Goal: Information Seeking & Learning: Check status

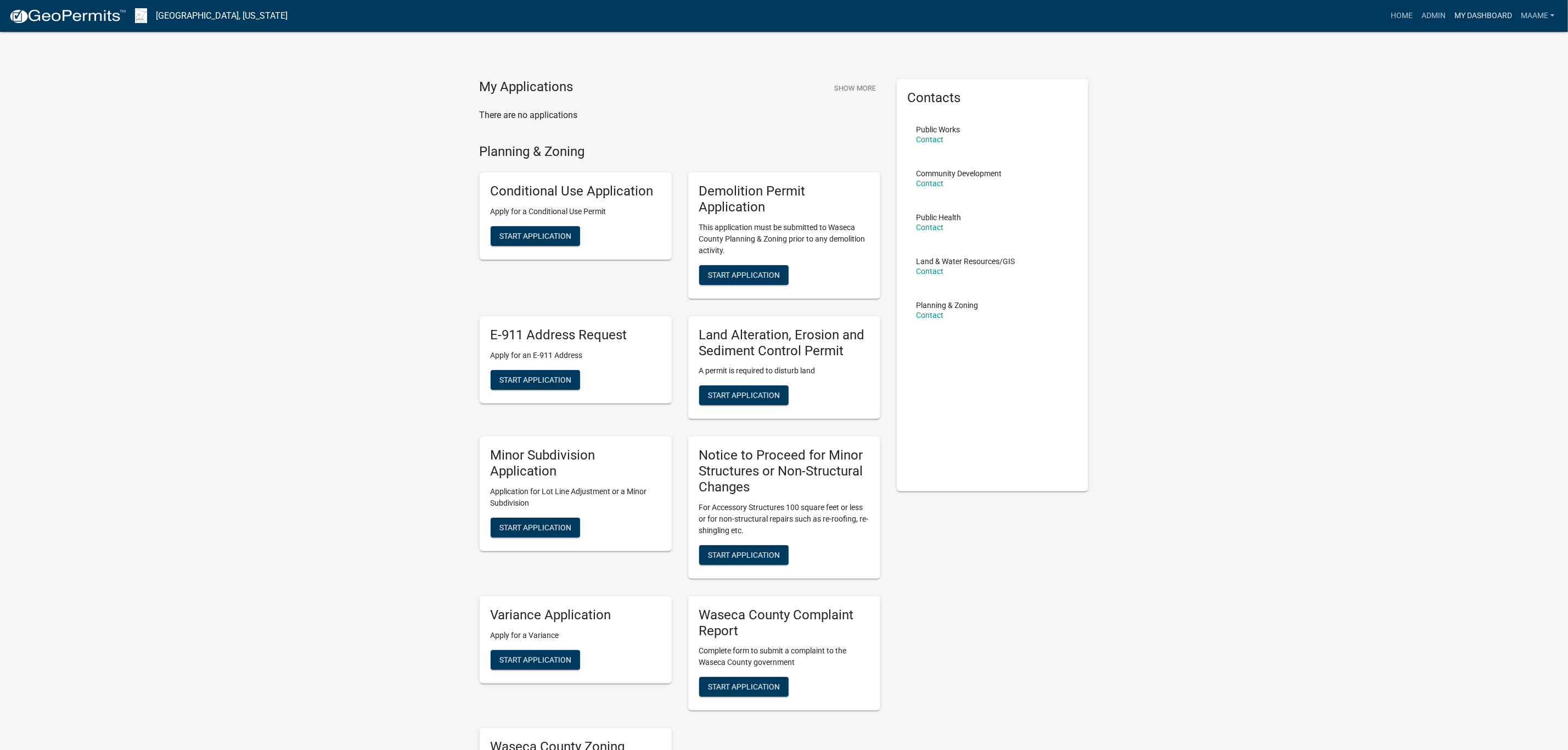
click at [1492, 22] on link "My Dashboard" at bounding box center [1483, 16] width 66 height 21
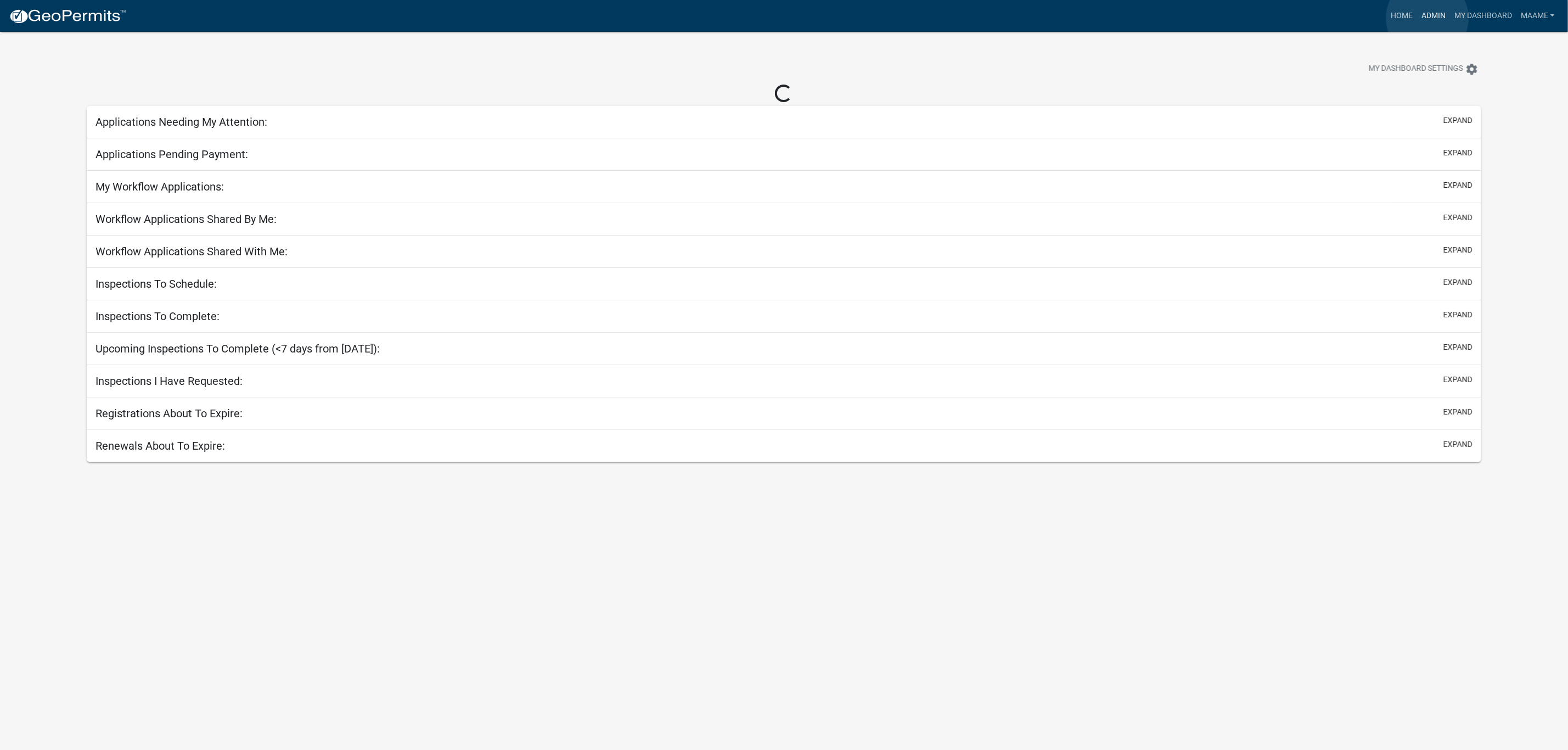
click at [1428, 18] on link "Admin" at bounding box center [1434, 16] width 33 height 21
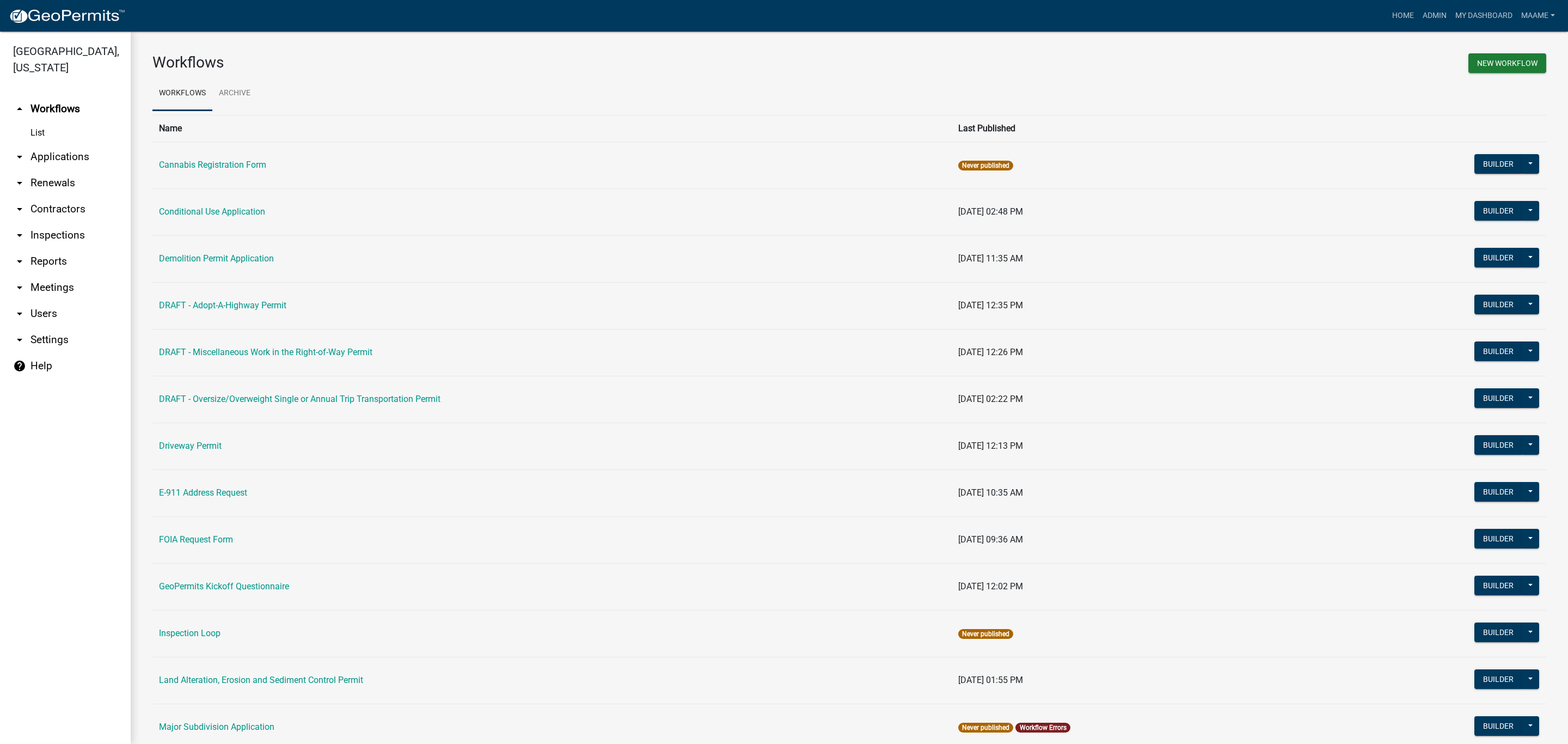
click at [48, 161] on link "arrow_drop_down Applications" at bounding box center [65, 157] width 130 height 26
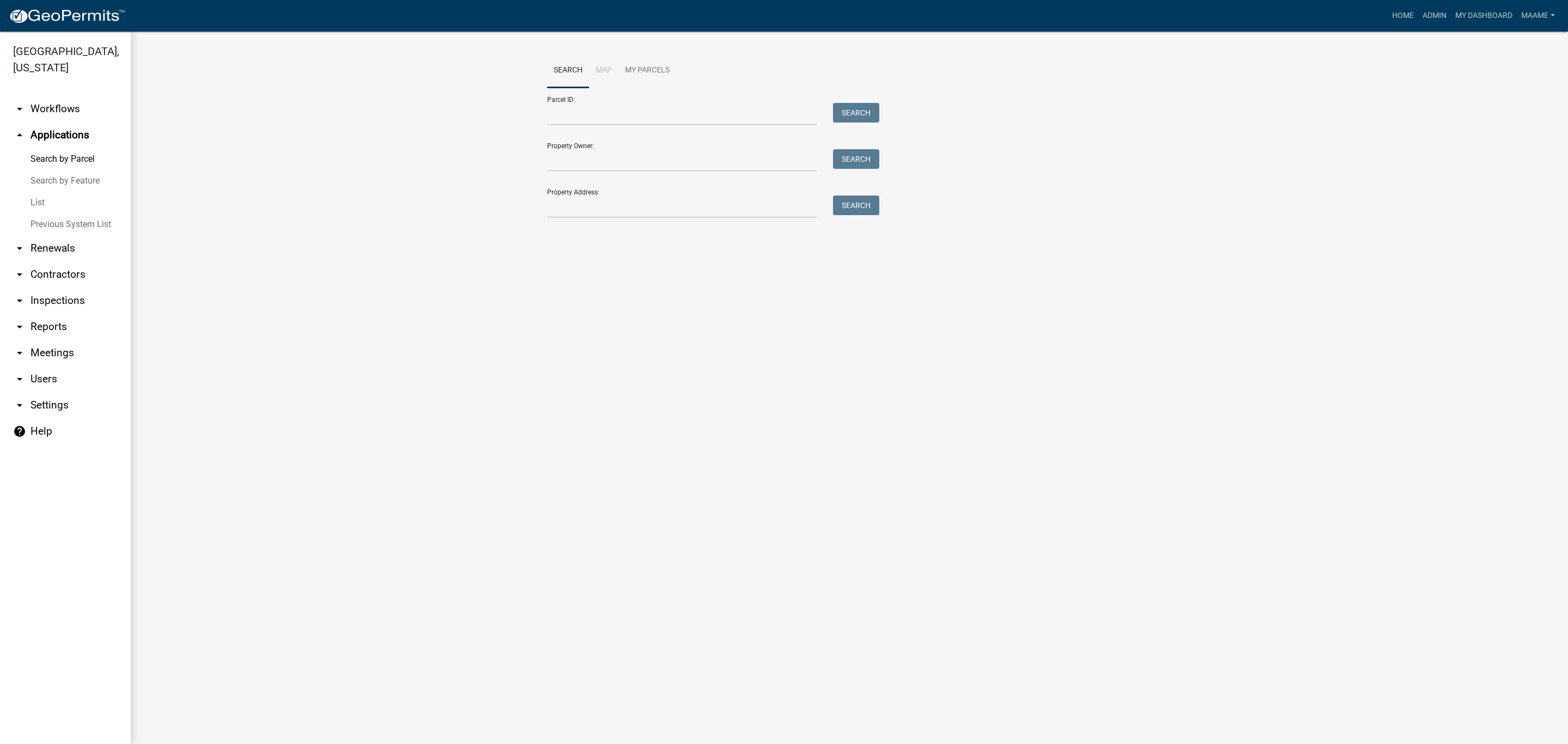
click at [46, 198] on link "List" at bounding box center [65, 203] width 130 height 22
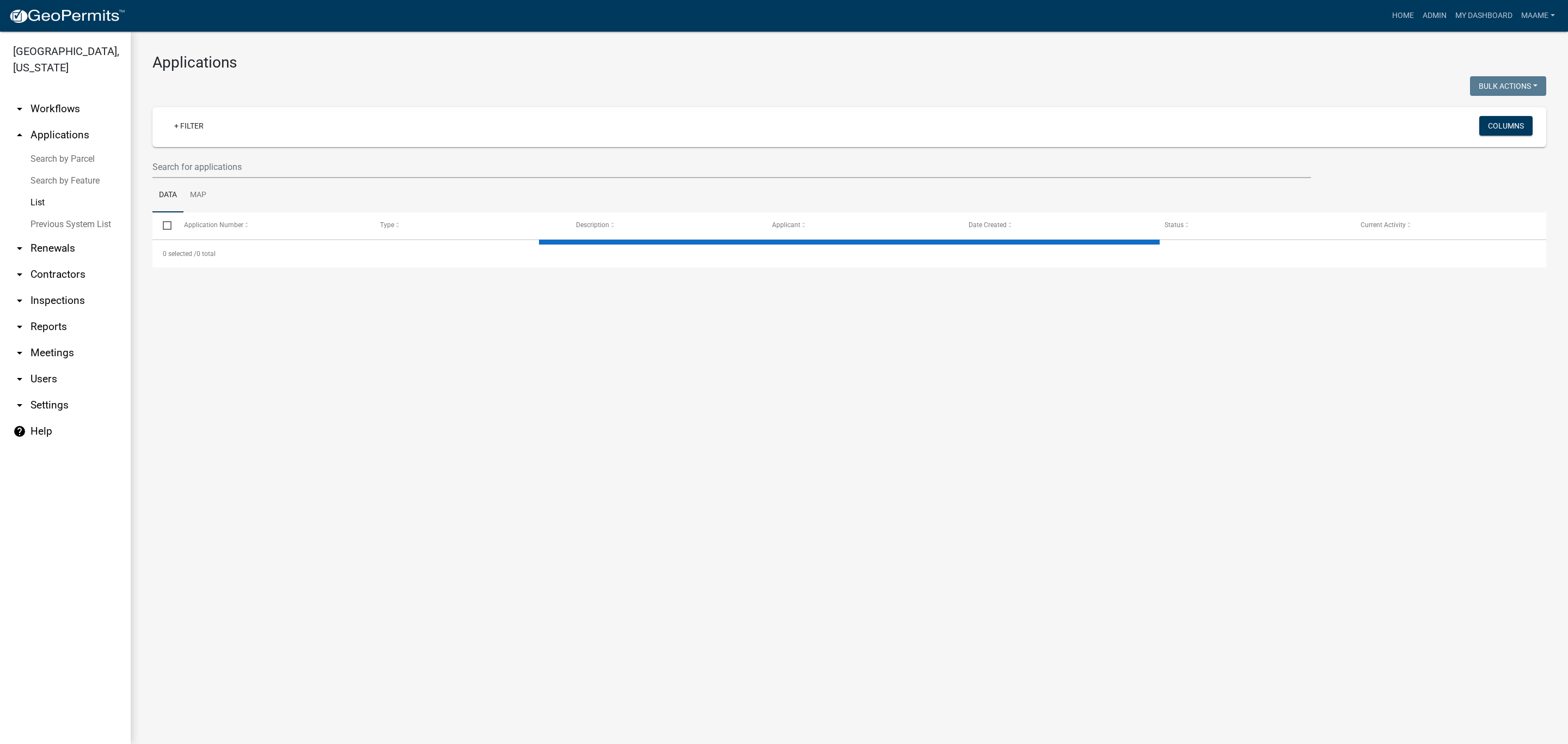
select select "3: 100"
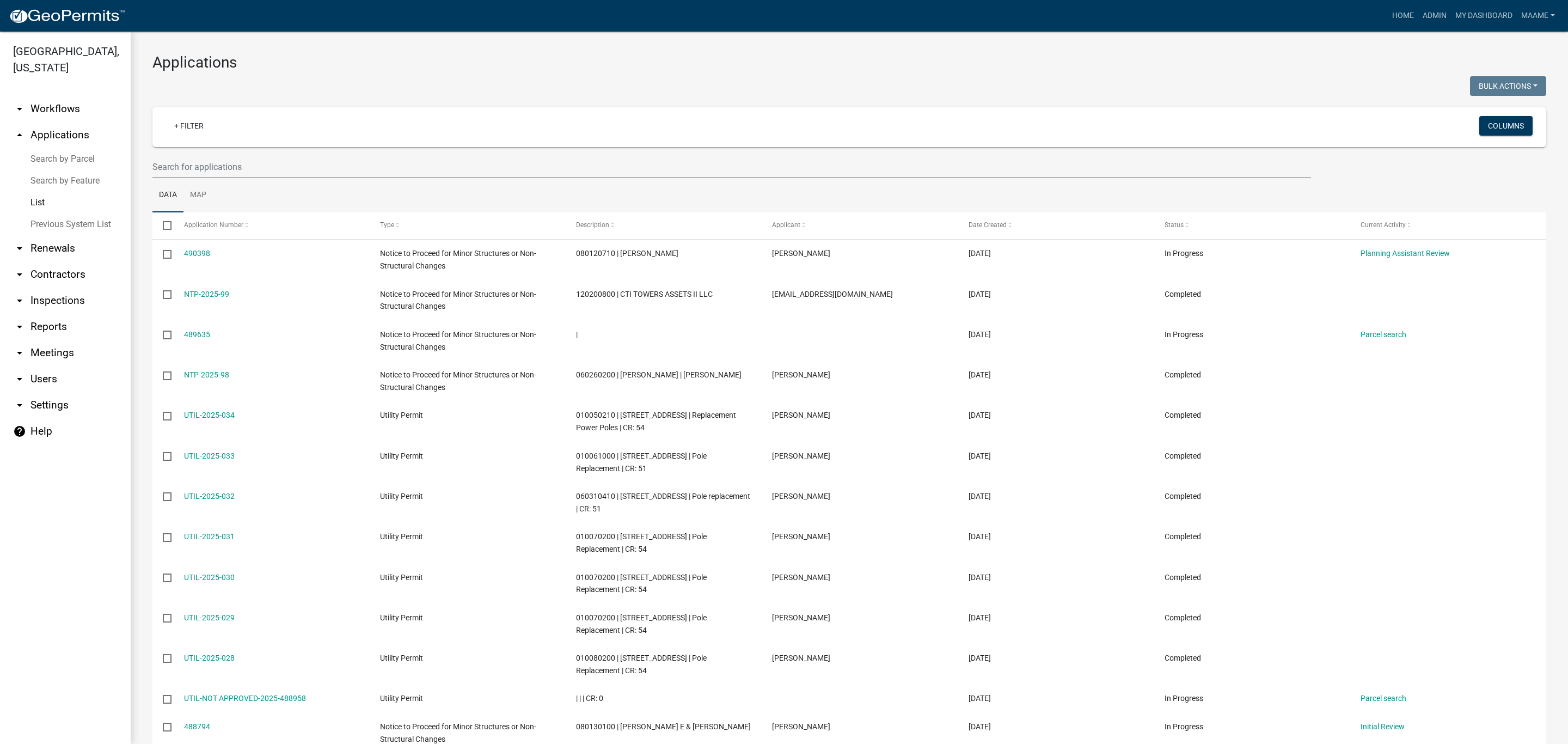
click at [181, 135] on div "+ Filter" at bounding box center [619, 127] width 923 height 22
click at [186, 128] on link "+ Filter" at bounding box center [188, 125] width 47 height 19
click at [170, 211] on li "Permit Type" at bounding box center [191, 209] width 100 height 25
click at [148, 163] on select "Select an option Cannabis Registration Form Conditional Use Application Demolit…" at bounding box center [194, 164] width 282 height 22
select select "116006b2-af7b-4883-bf02-13ed1f1297bb"
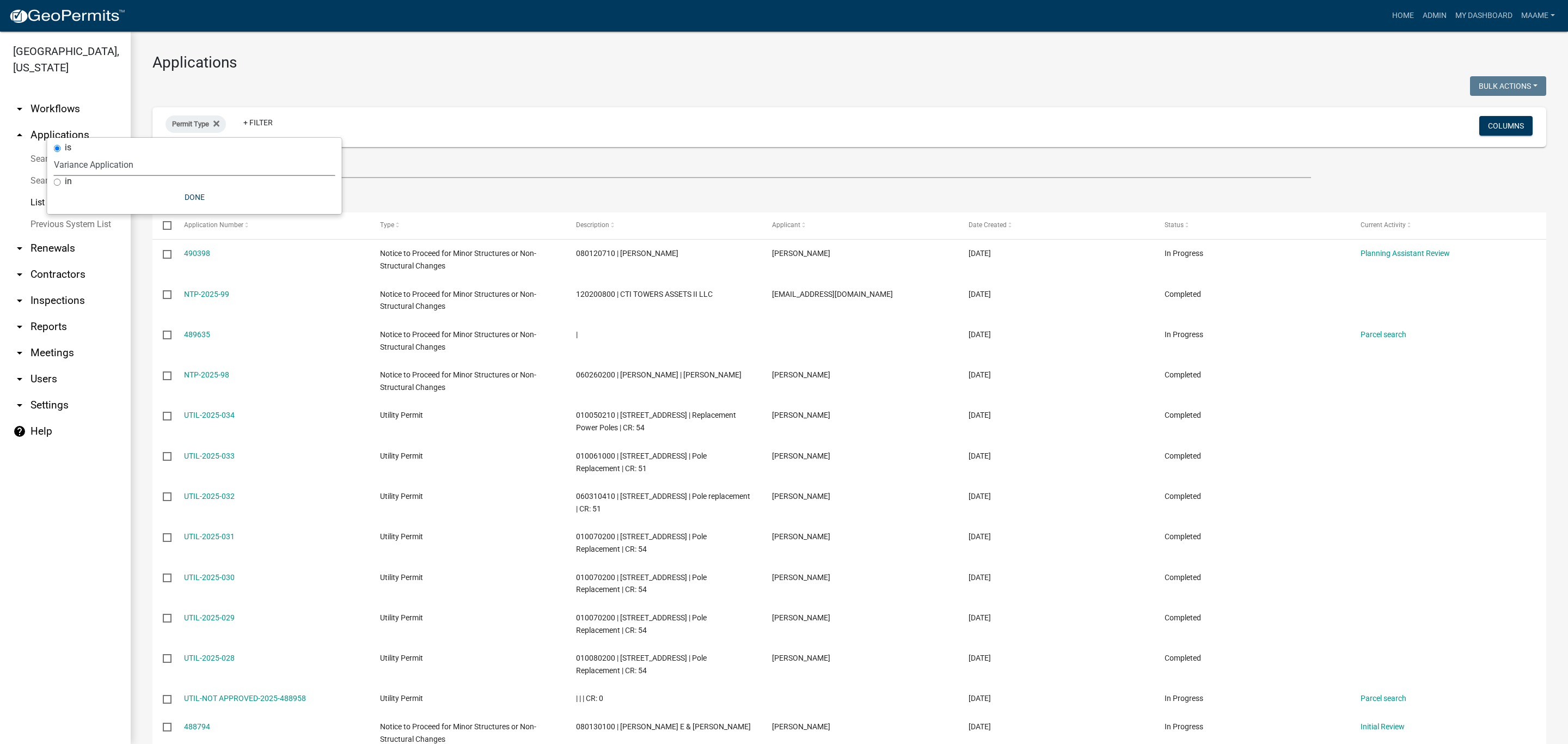
click at [92, 153] on select "Select an option Cannabis Registration Form Conditional Use Application Demolit…" at bounding box center [194, 164] width 282 height 22
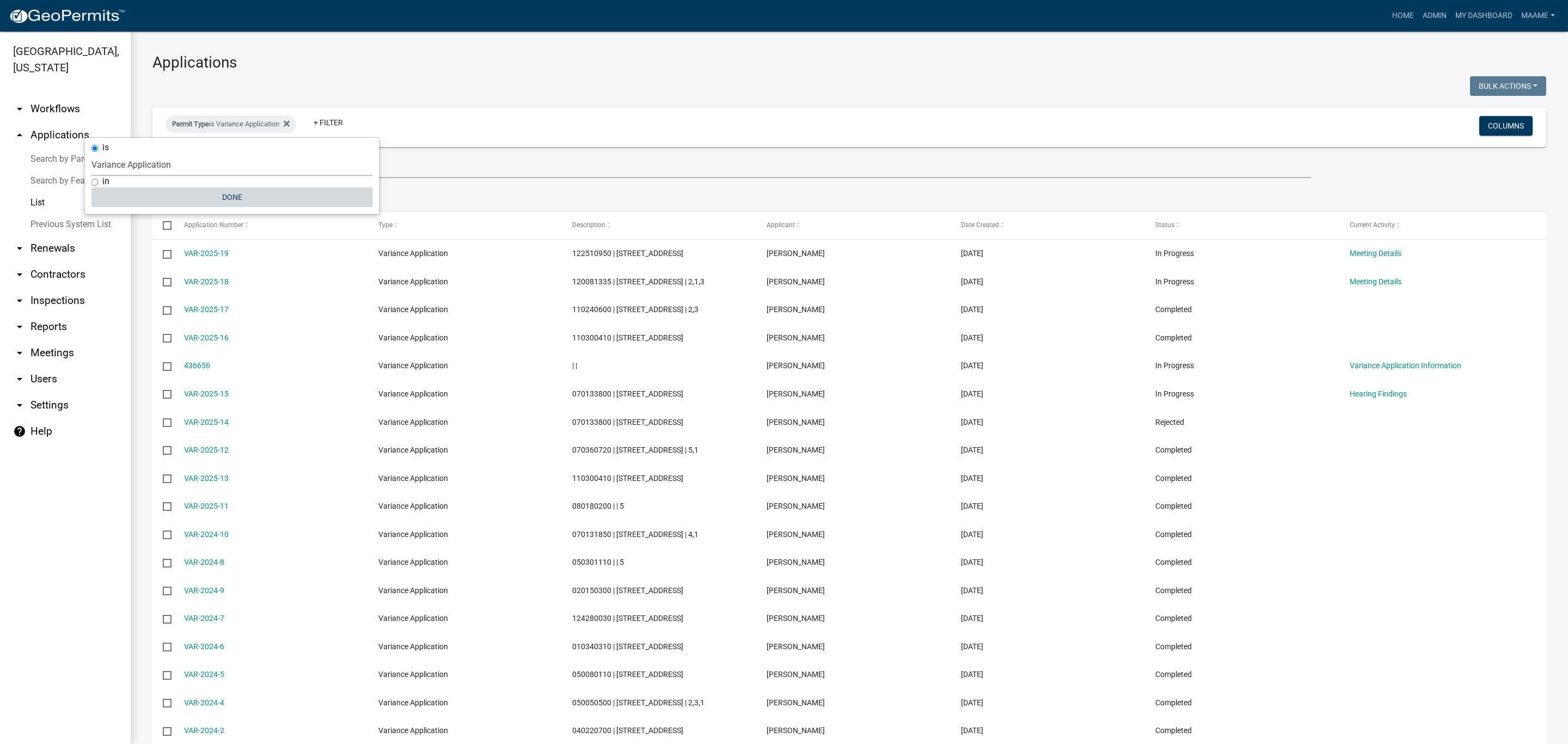
click at [246, 205] on button "Done" at bounding box center [232, 196] width 282 height 19
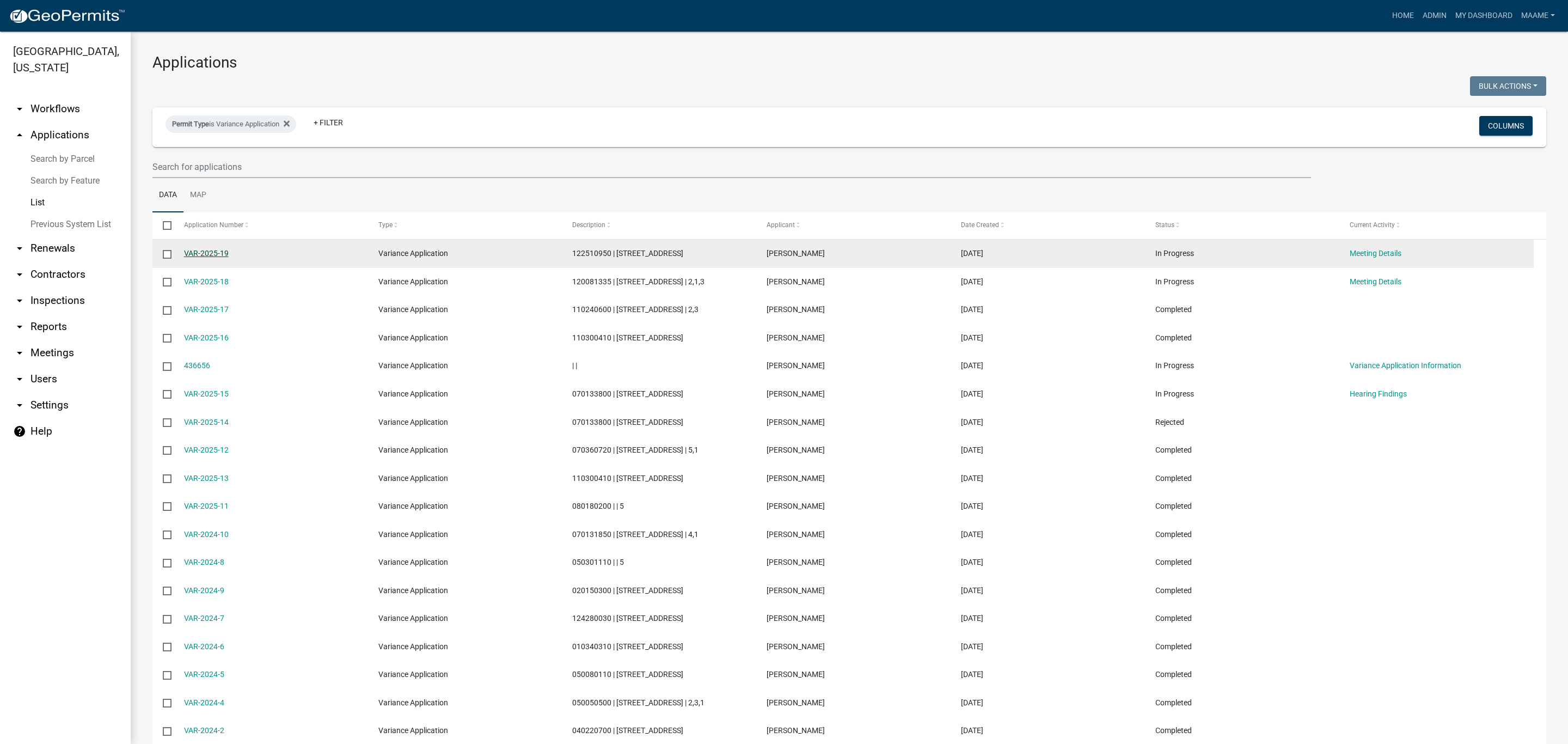
click at [187, 252] on link "VAR-2025-19" at bounding box center [206, 253] width 44 height 9
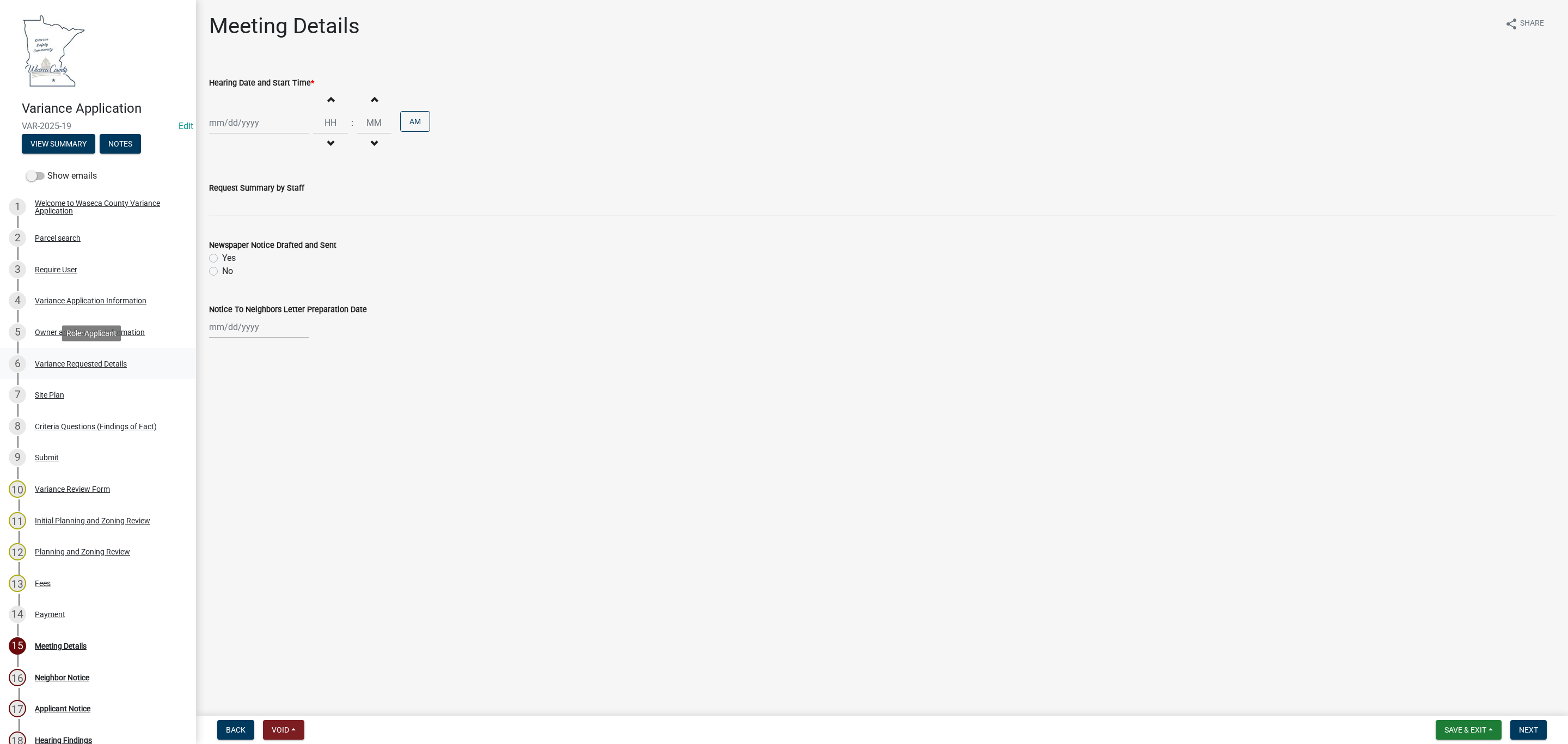
click at [56, 365] on div "Variance Requested Details" at bounding box center [81, 363] width 92 height 8
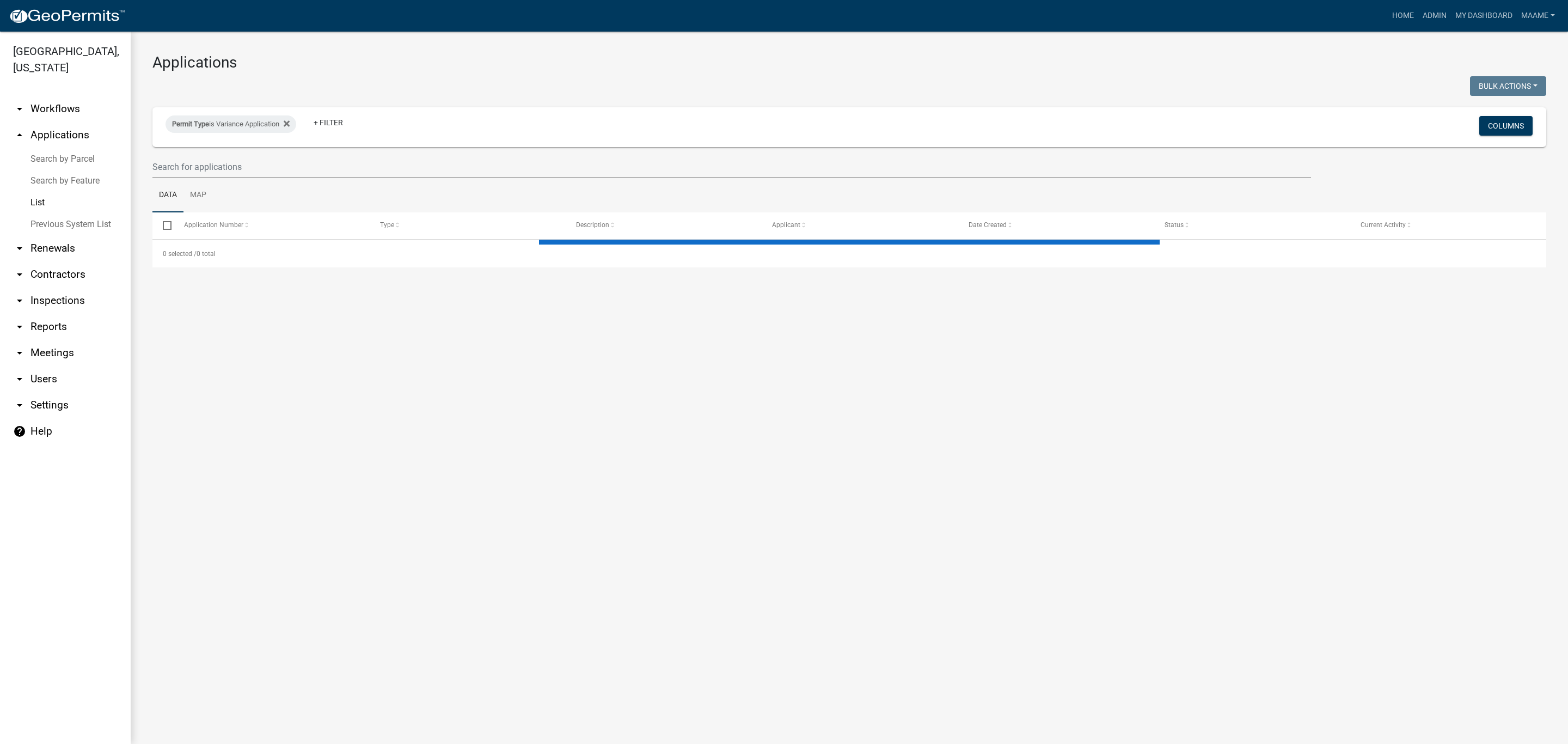
select select "3: 100"
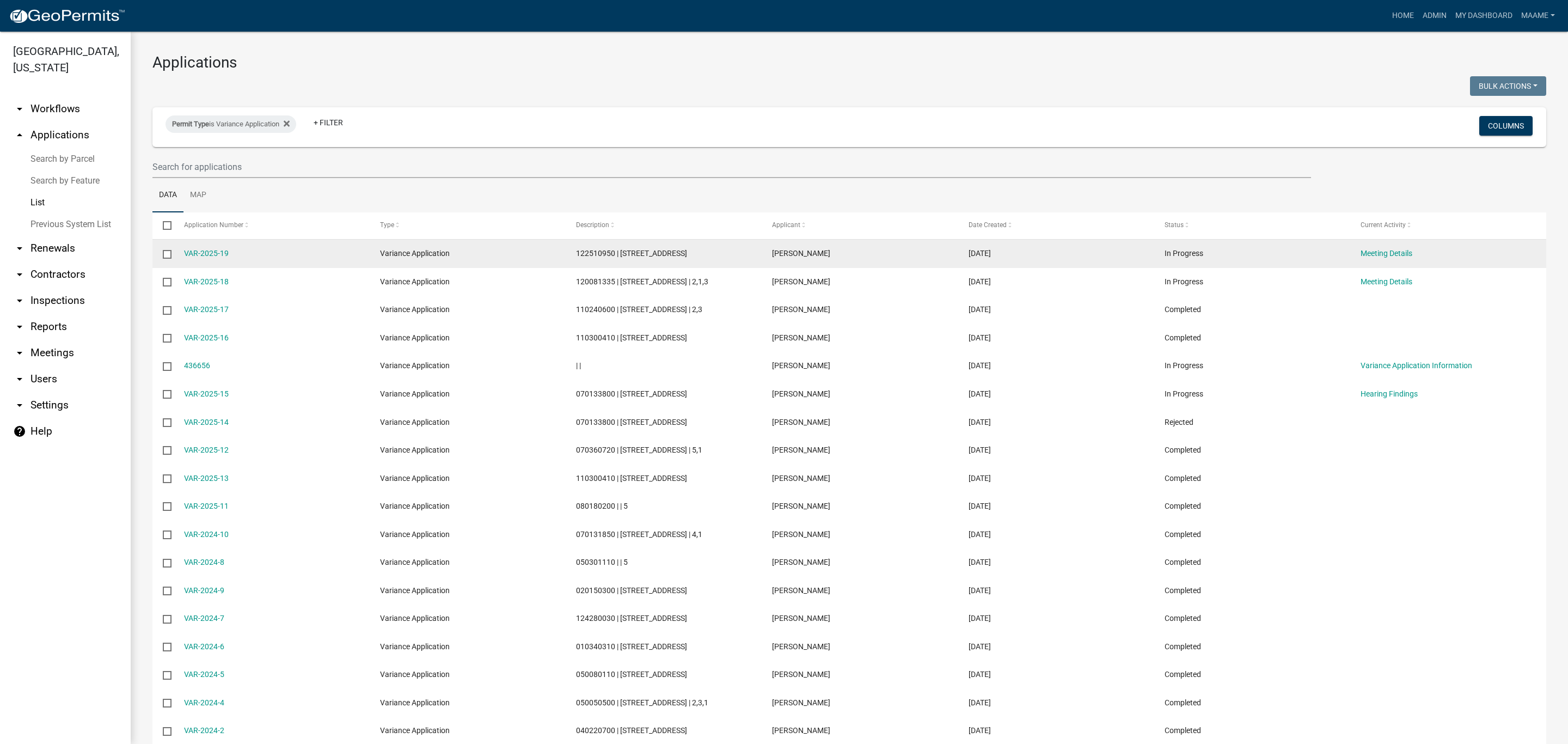
click at [592, 250] on span "122510950 | [STREET_ADDRESS]" at bounding box center [631, 253] width 111 height 9
copy span "122510950"
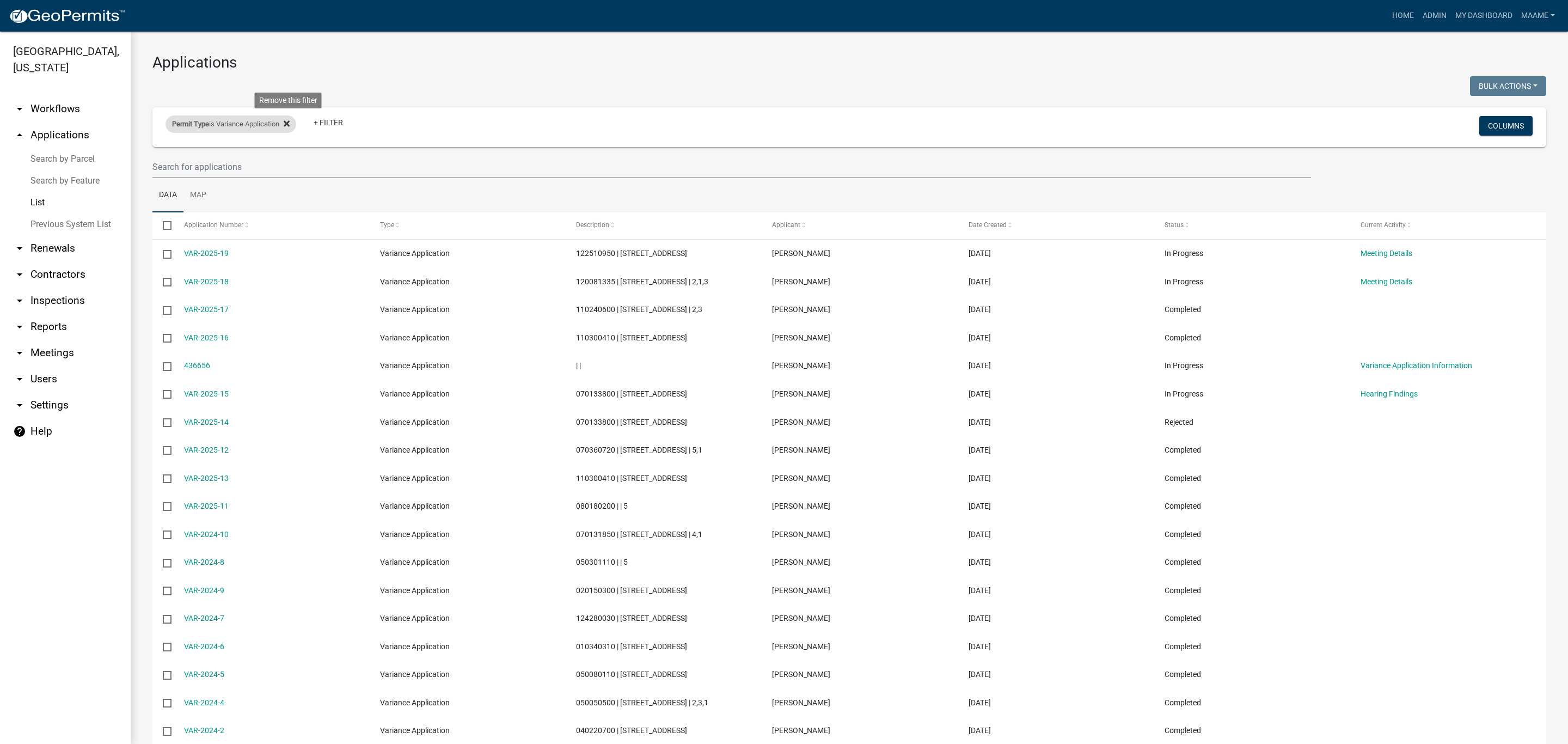
click at [286, 121] on fa-icon at bounding box center [284, 124] width 10 height 17
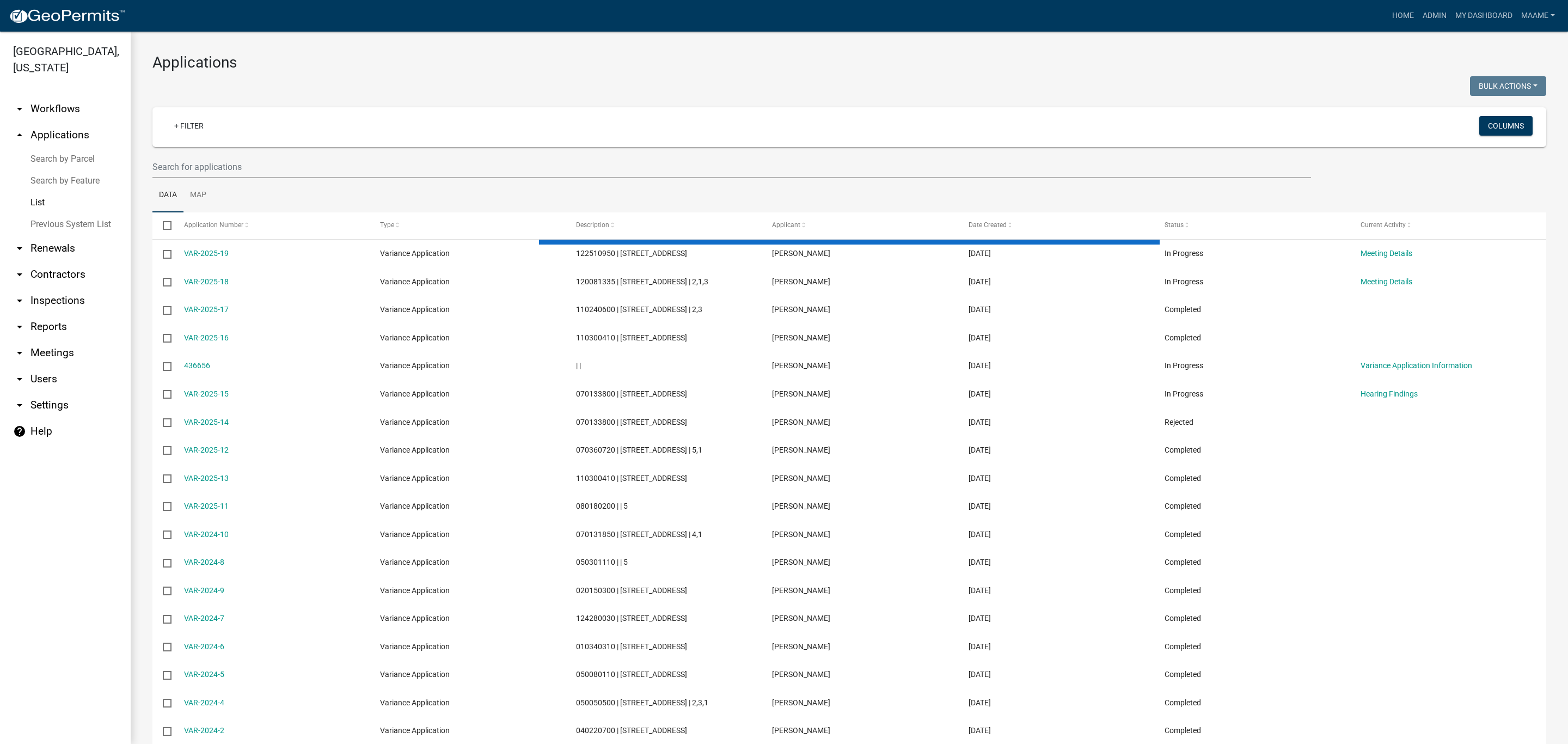
click at [37, 164] on link "Search by Parcel" at bounding box center [65, 159] width 130 height 22
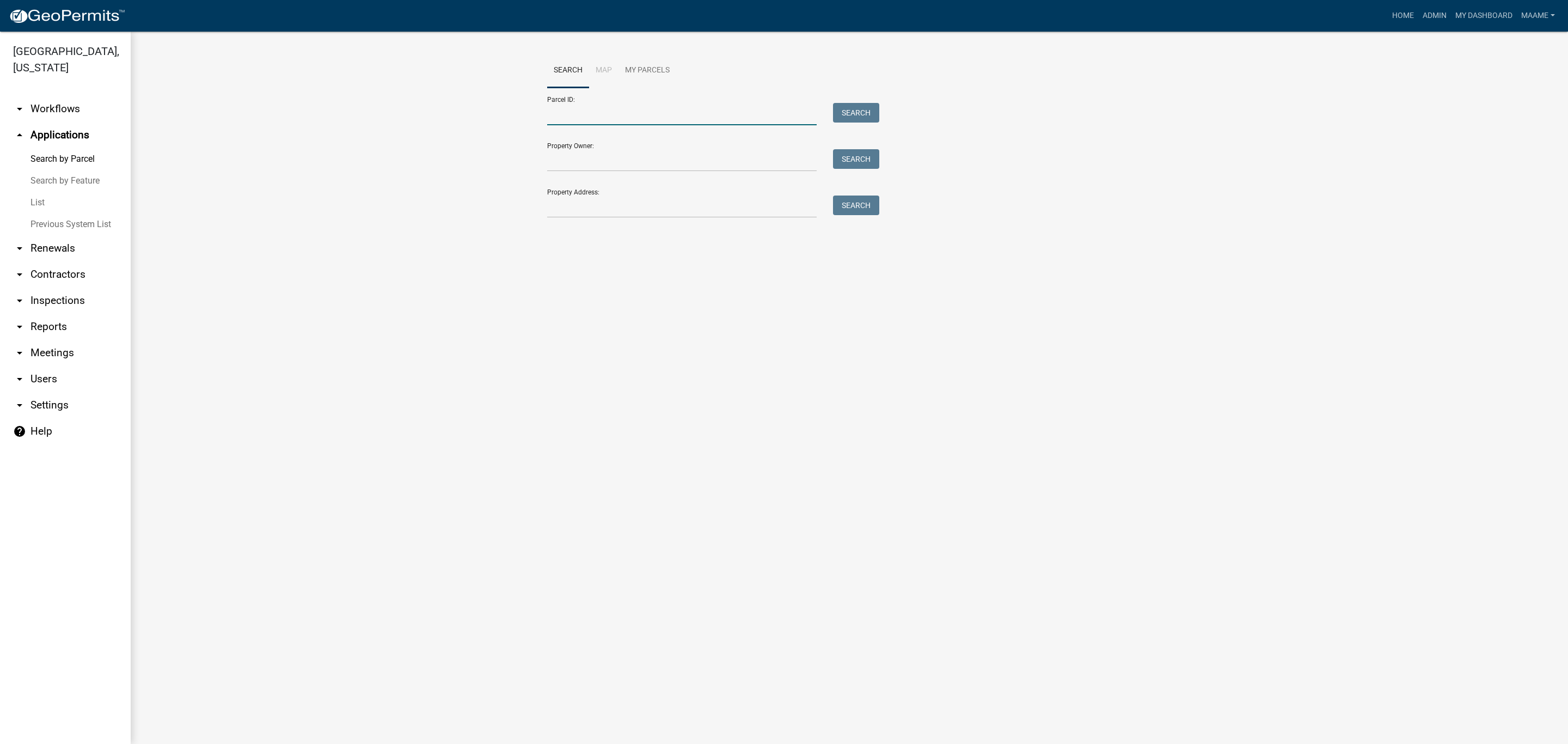
click at [583, 118] on input "Parcel ID:" at bounding box center [682, 114] width 269 height 22
paste input "122510950"
type input "122510950"
click at [843, 110] on button "Search" at bounding box center [856, 113] width 47 height 19
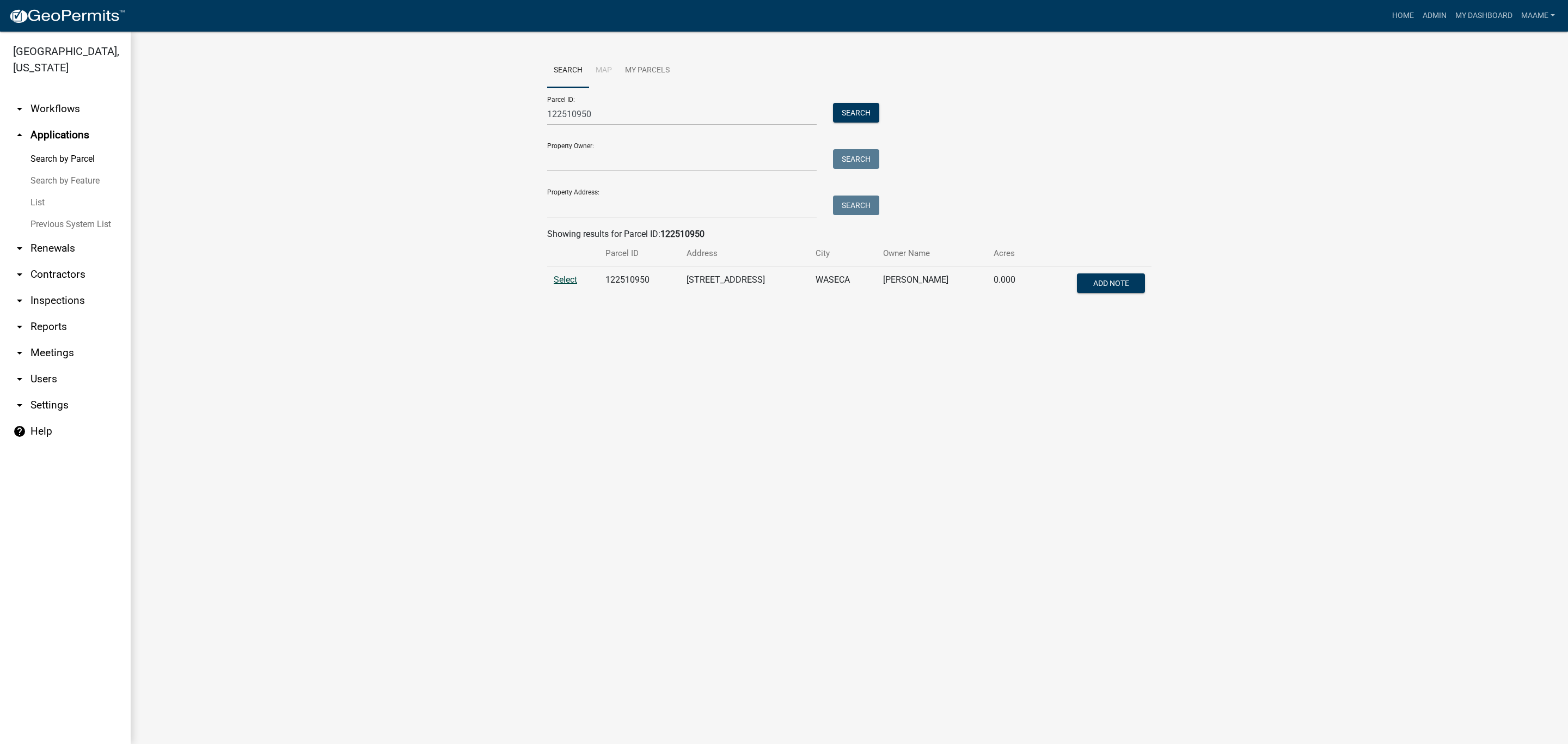
click at [565, 278] on span "Select" at bounding box center [565, 280] width 24 height 10
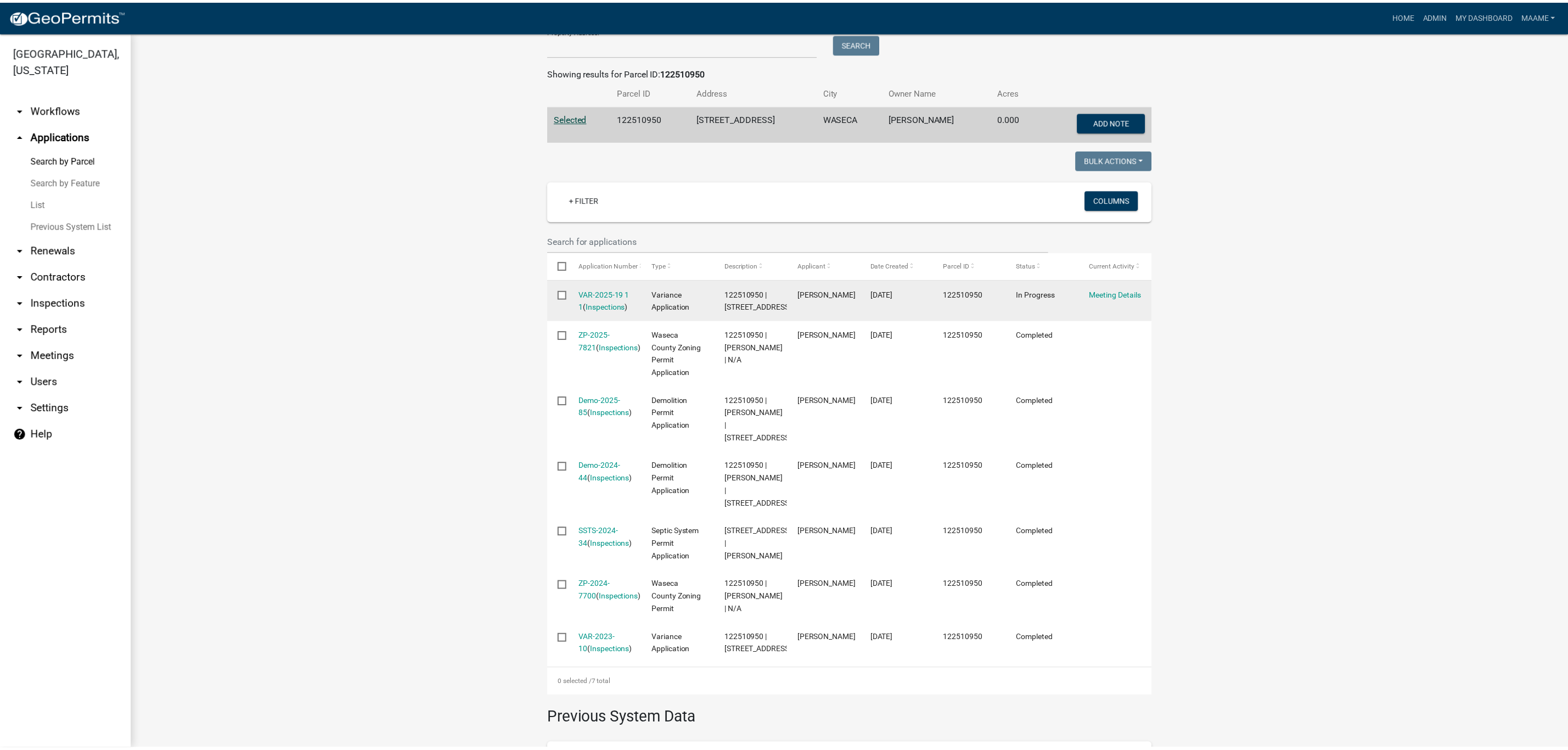
scroll to position [165, 0]
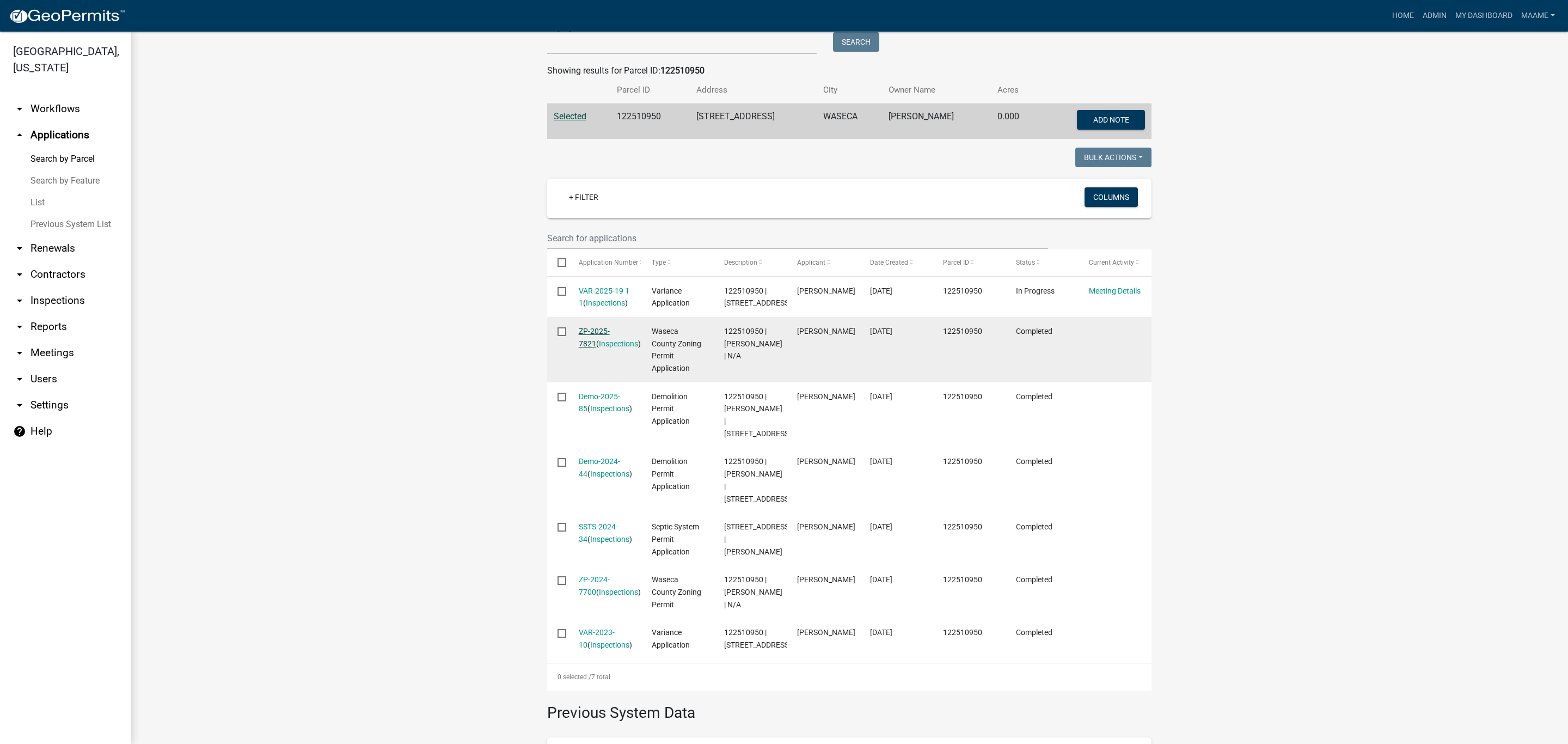
click at [592, 343] on link "ZP-2025-7821" at bounding box center [594, 338] width 31 height 22
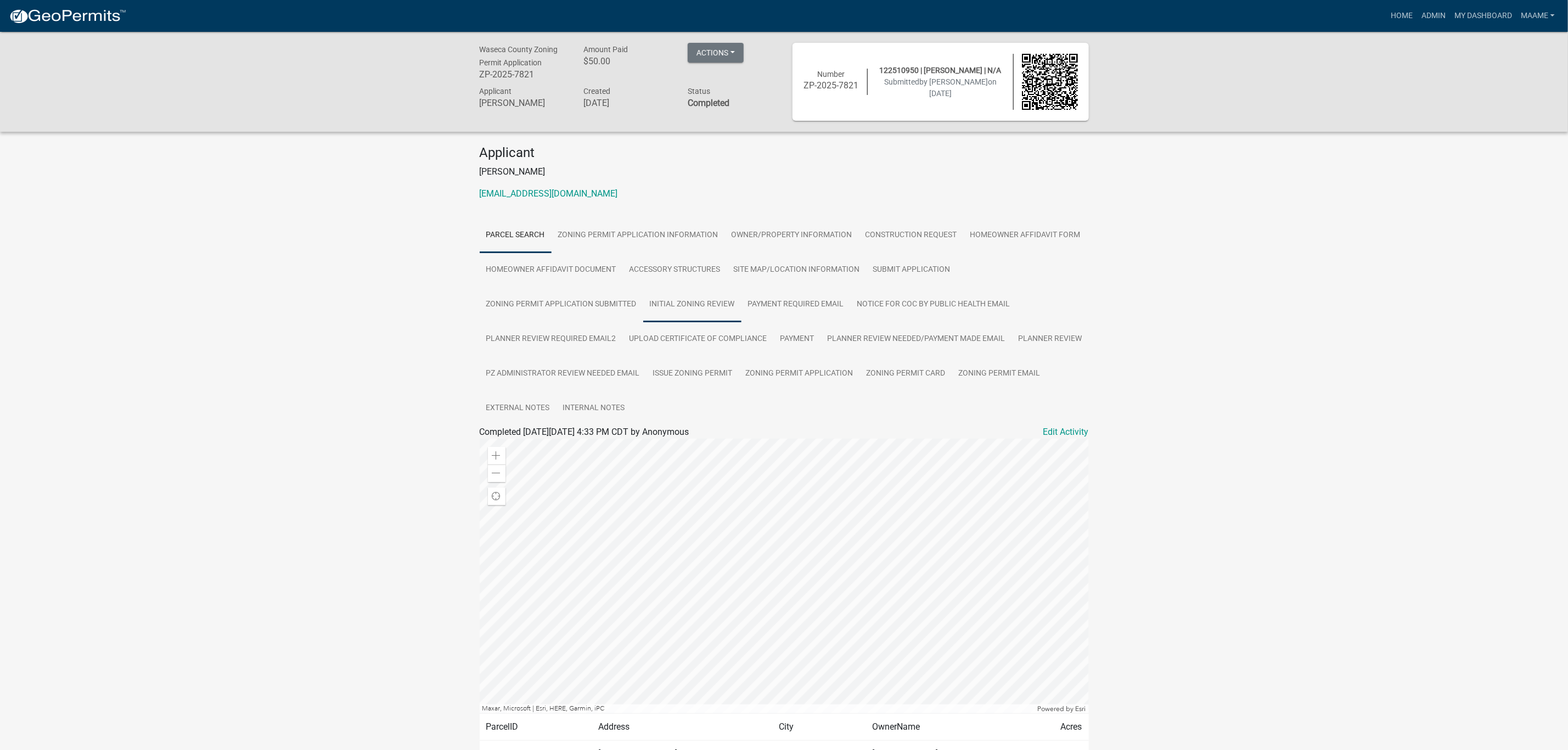
click at [689, 297] on link "Initial Zoning Review" at bounding box center [693, 305] width 98 height 35
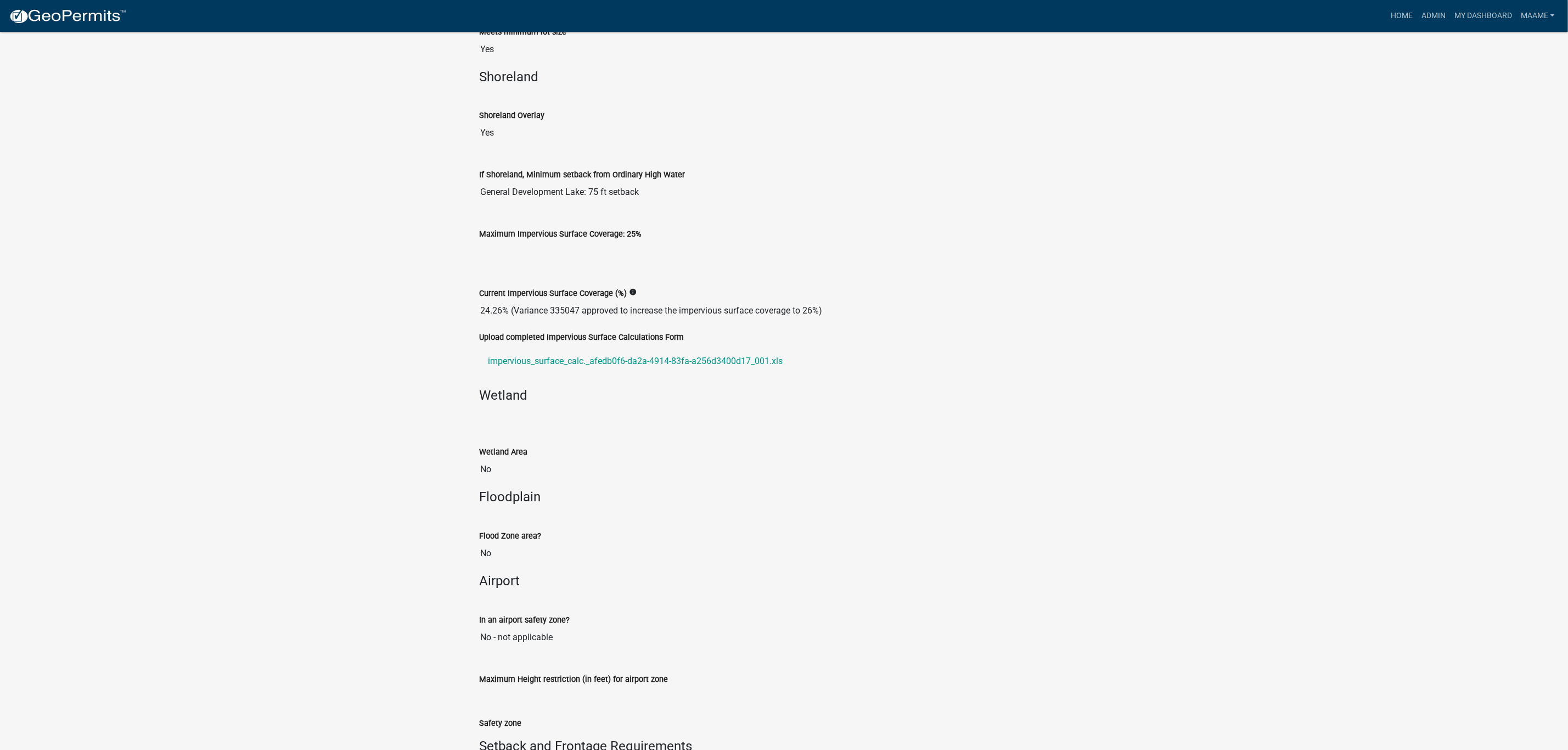
scroll to position [906, 0]
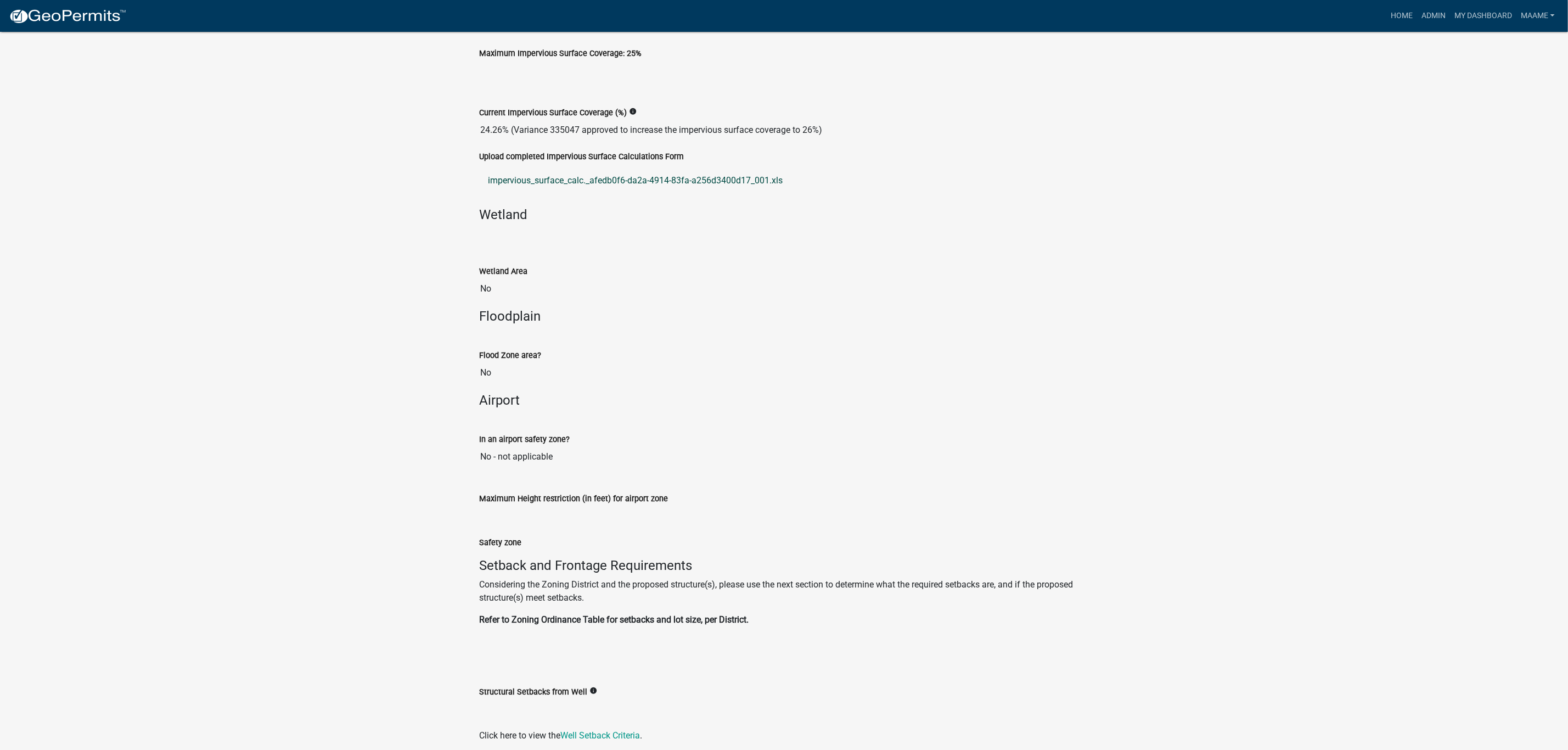
click at [526, 180] on link "impervious_surface_calc._afedb0f6-da2a-4914-83fa-a256d3400d17_001.xls" at bounding box center [784, 181] width 610 height 26
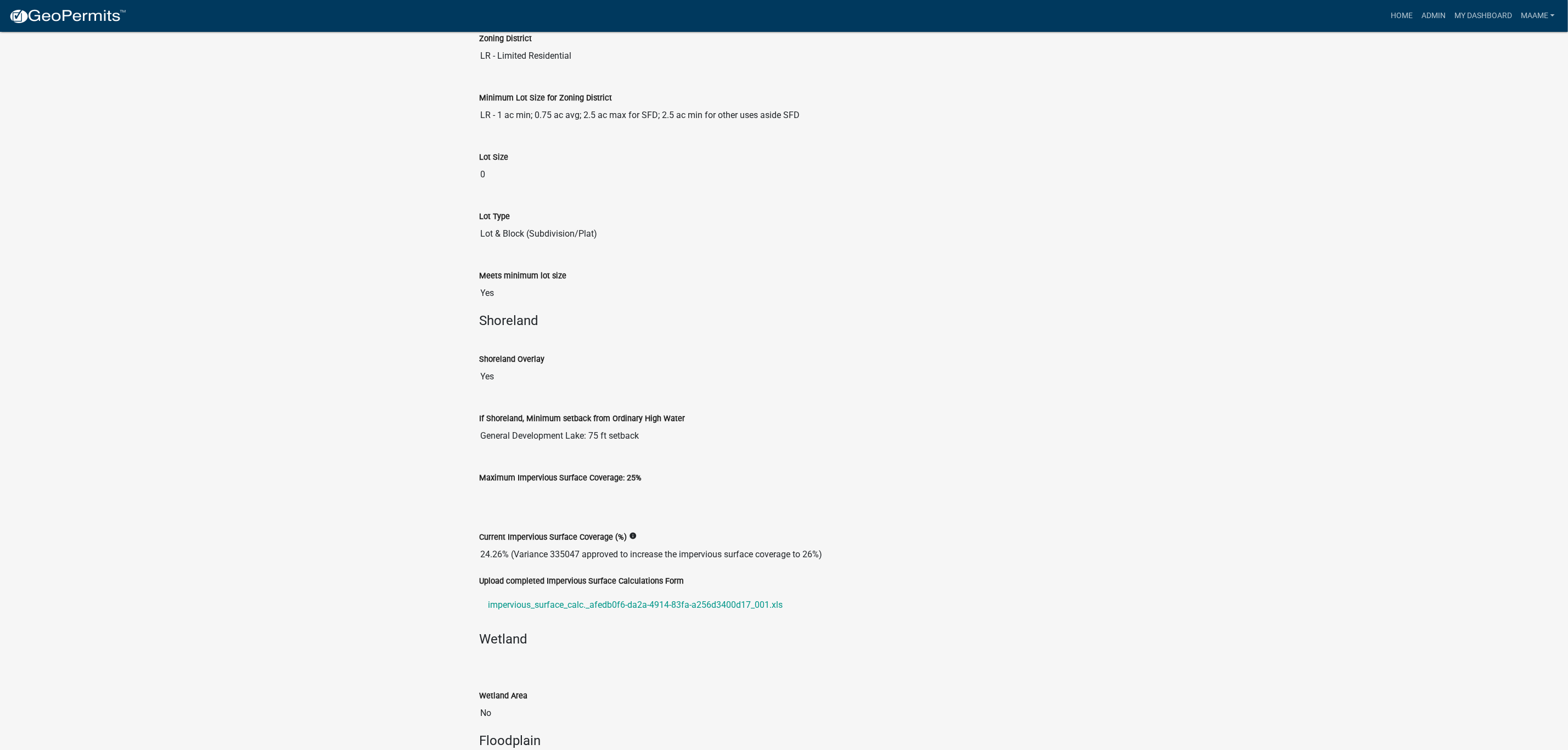
scroll to position [329, 0]
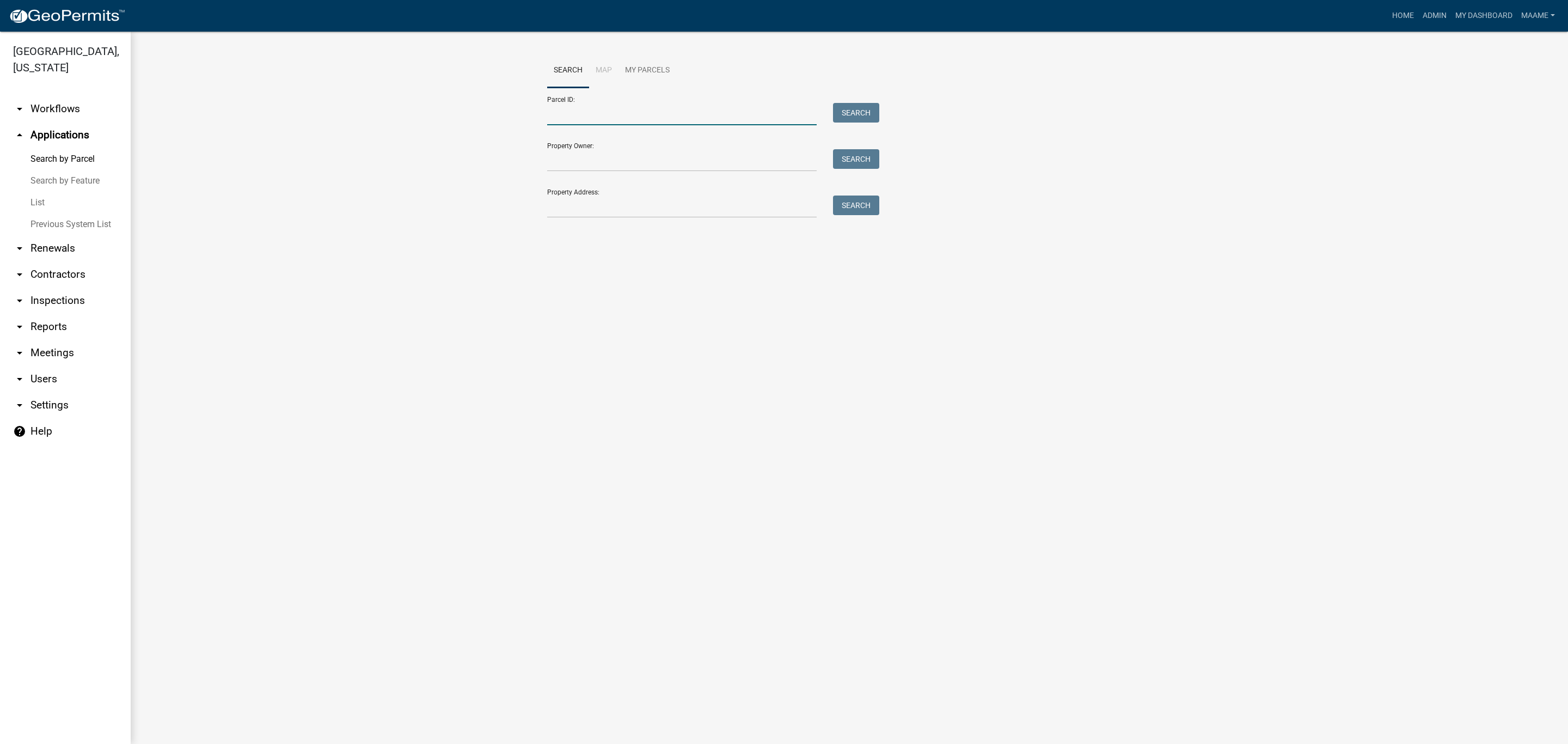
click at [557, 115] on input "Parcel ID:" at bounding box center [682, 114] width 269 height 22
paste input "122510950"
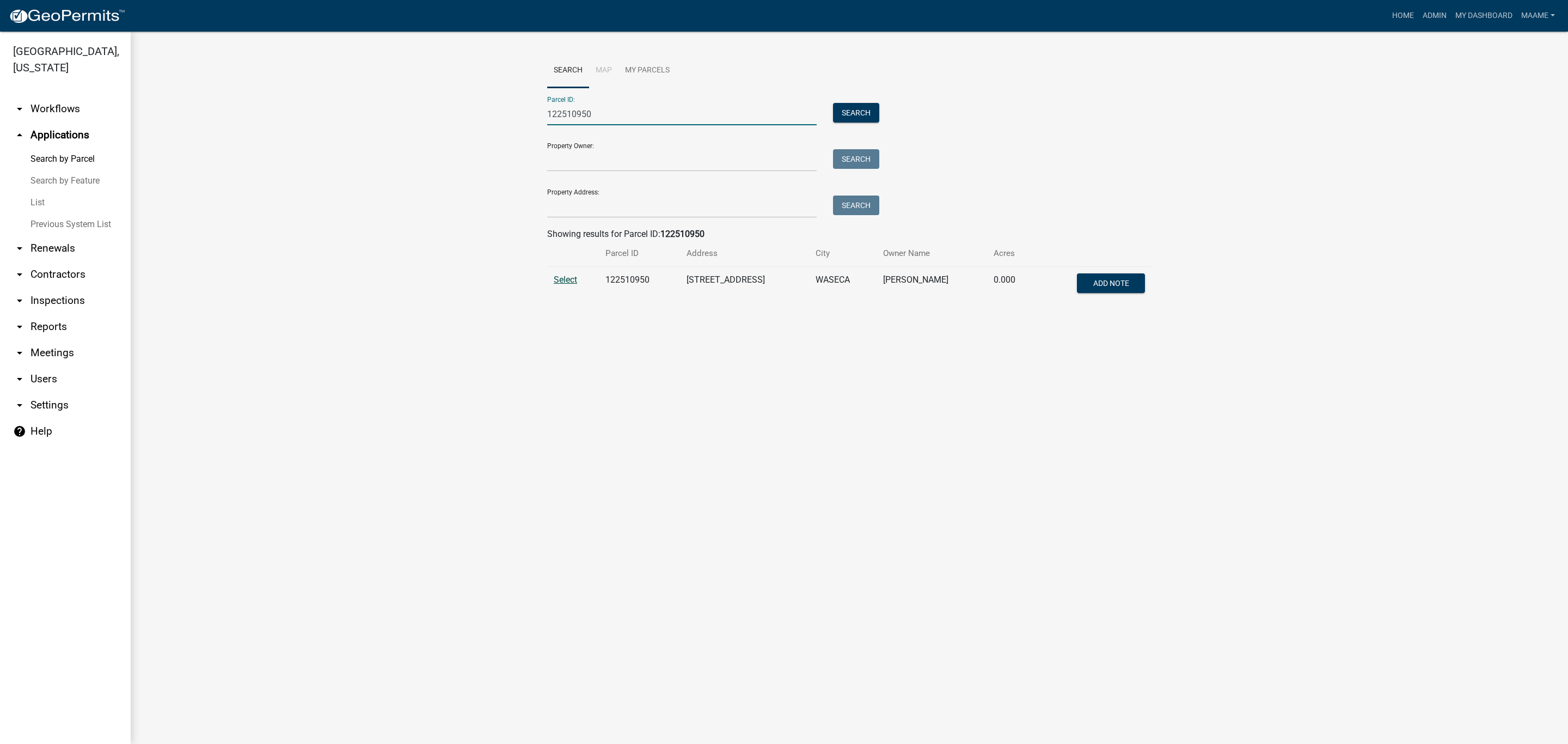
type input "122510950"
click at [570, 285] on span "Select" at bounding box center [565, 280] width 24 height 10
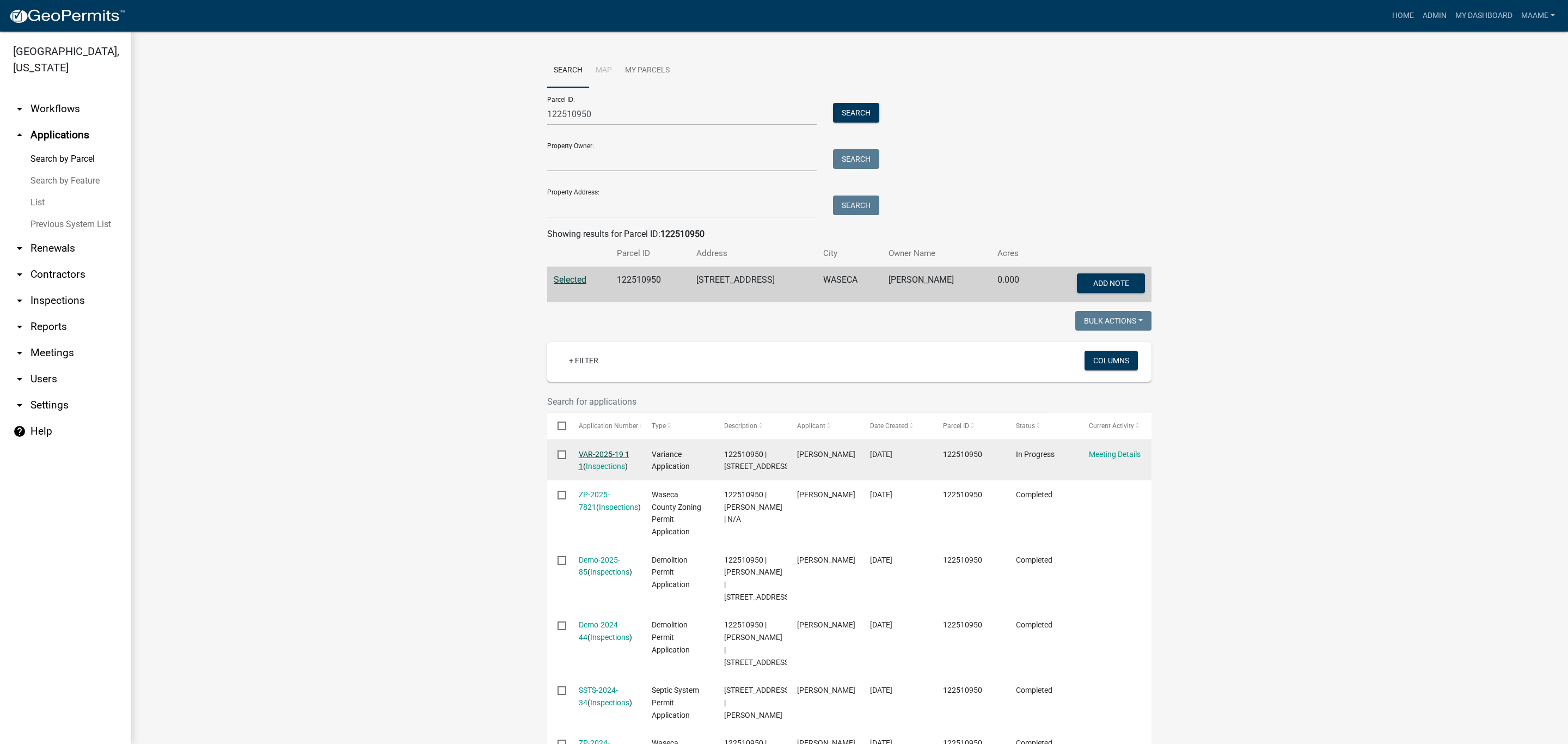
click at [596, 454] on link "VAR-2025-19 1 1" at bounding box center [604, 461] width 51 height 22
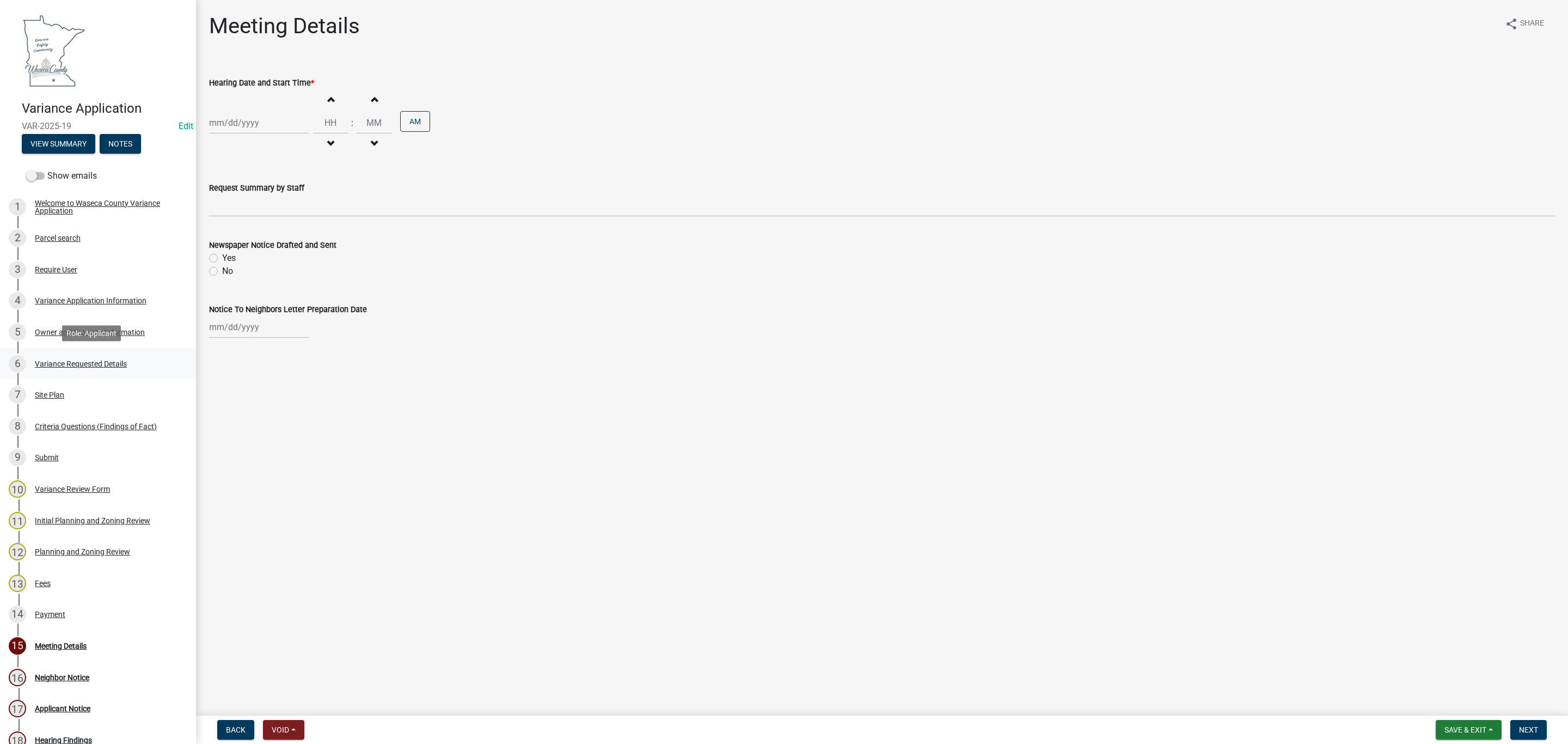
click at [54, 366] on div "Variance Requested Details" at bounding box center [81, 363] width 92 height 8
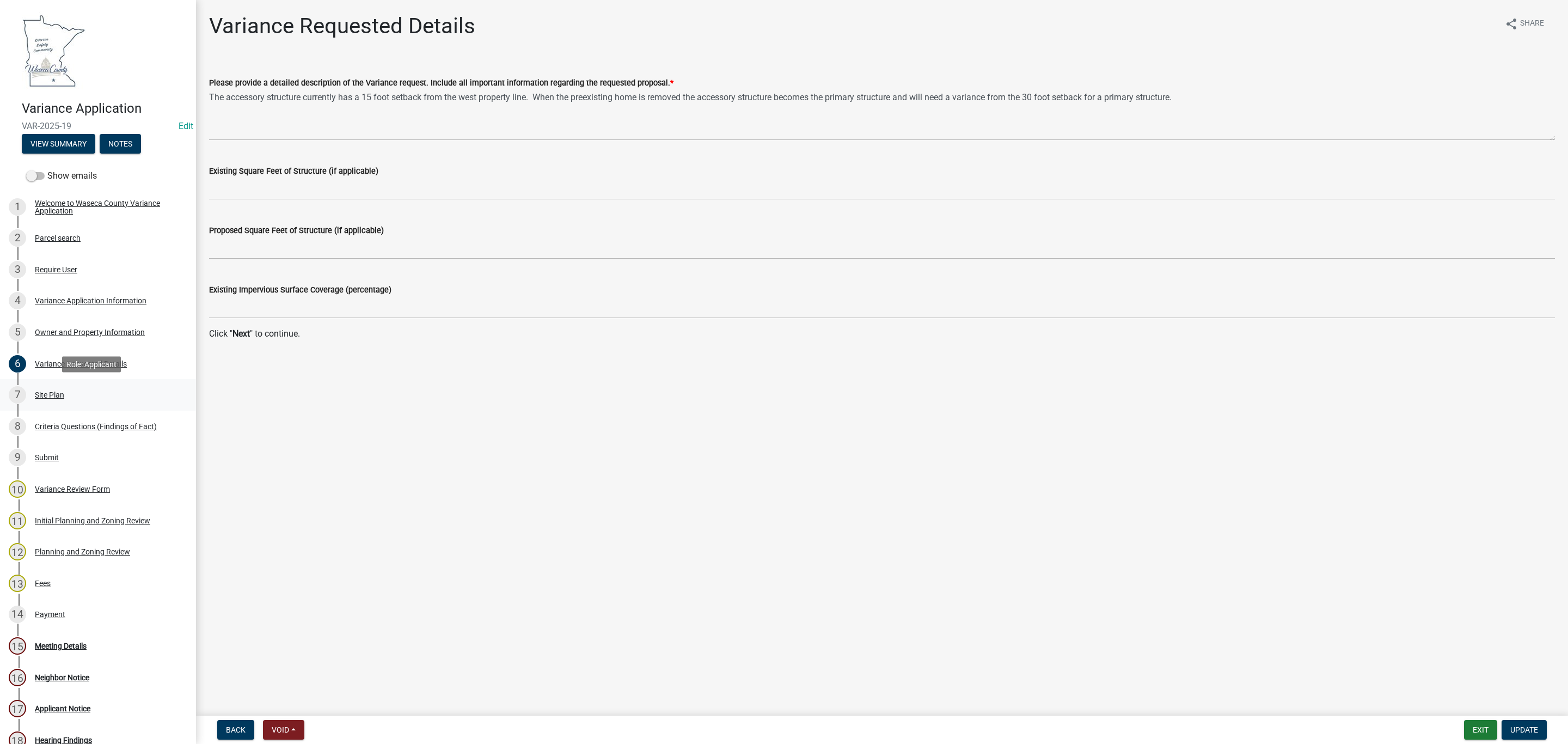
click at [39, 393] on div "Site Plan" at bounding box center [49, 395] width 29 height 8
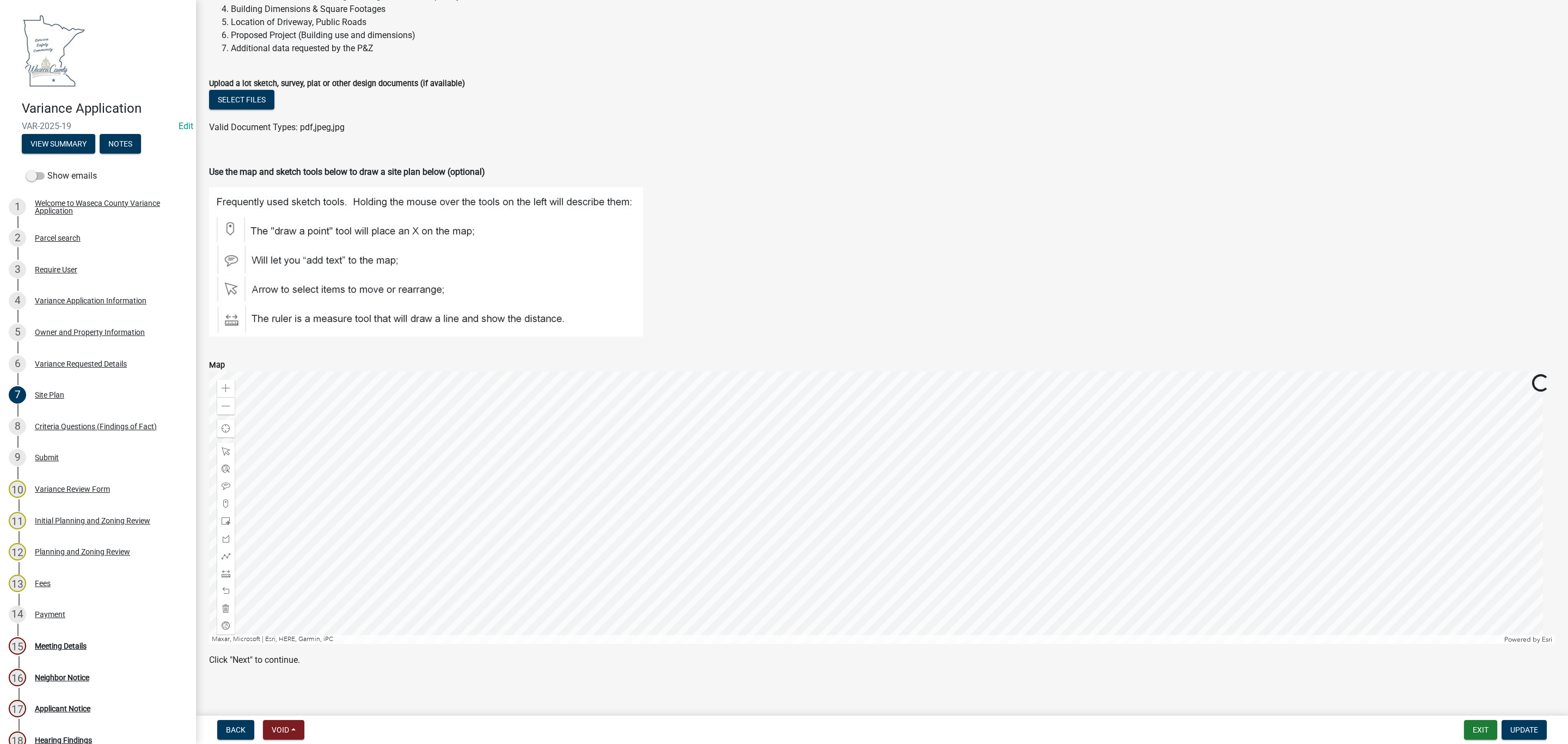
scroll to position [165, 0]
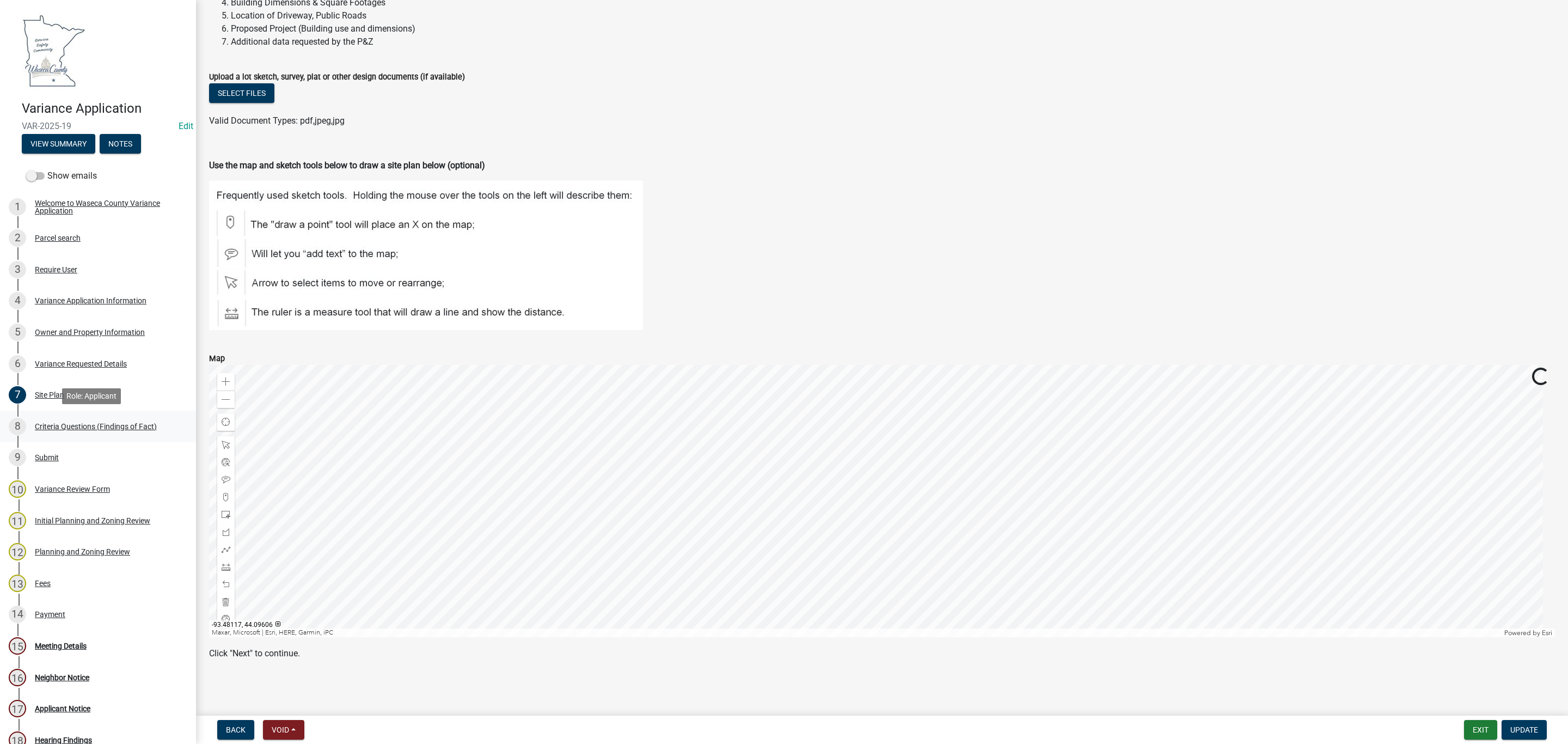
click at [41, 419] on div "8 Criteria Questions (Findings of Fact)" at bounding box center [93, 426] width 170 height 17
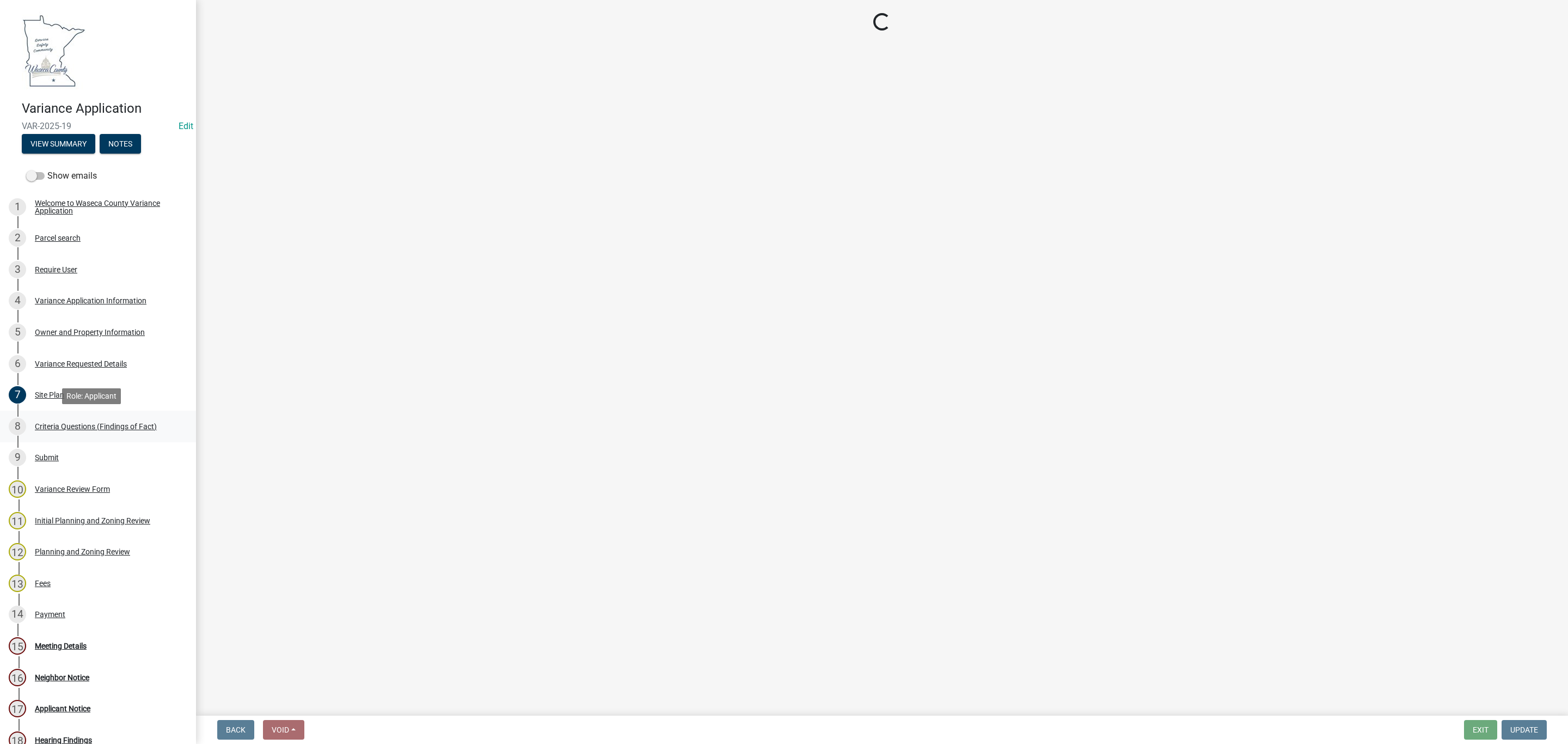
scroll to position [0, 0]
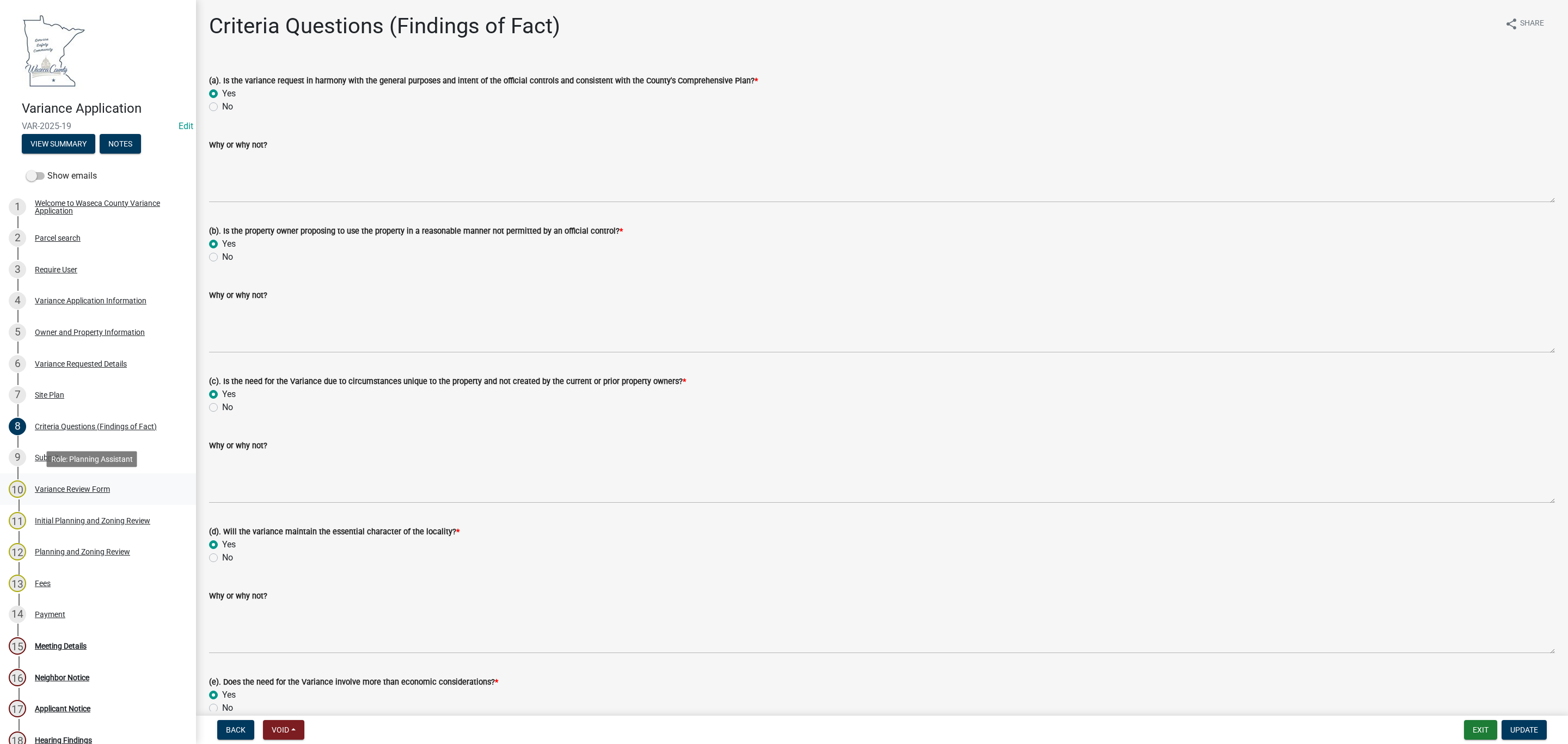
click at [59, 490] on div "Variance Review Form" at bounding box center [72, 489] width 75 height 8
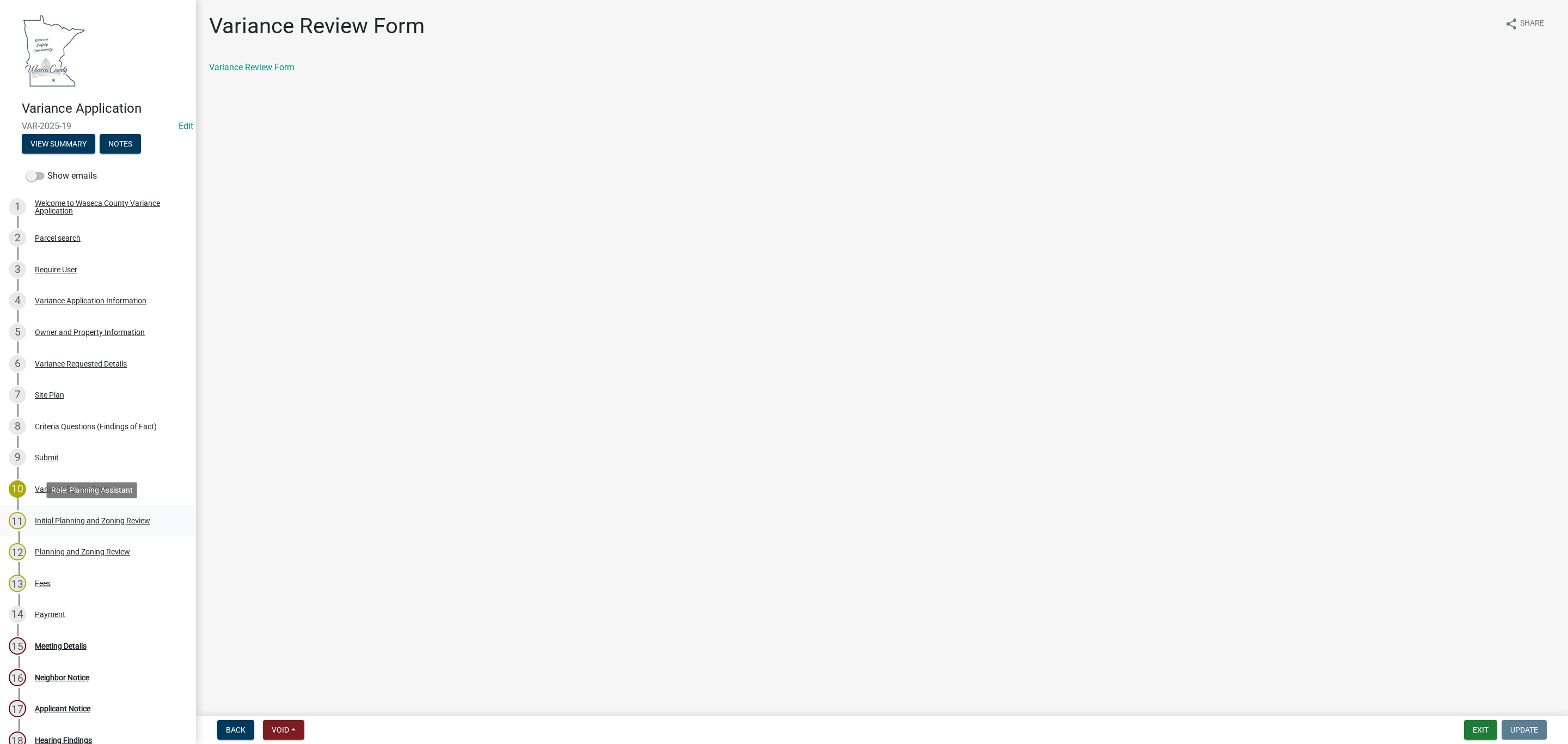
click at [64, 520] on div "Initial Planning and Zoning Review" at bounding box center [92, 520] width 115 height 8
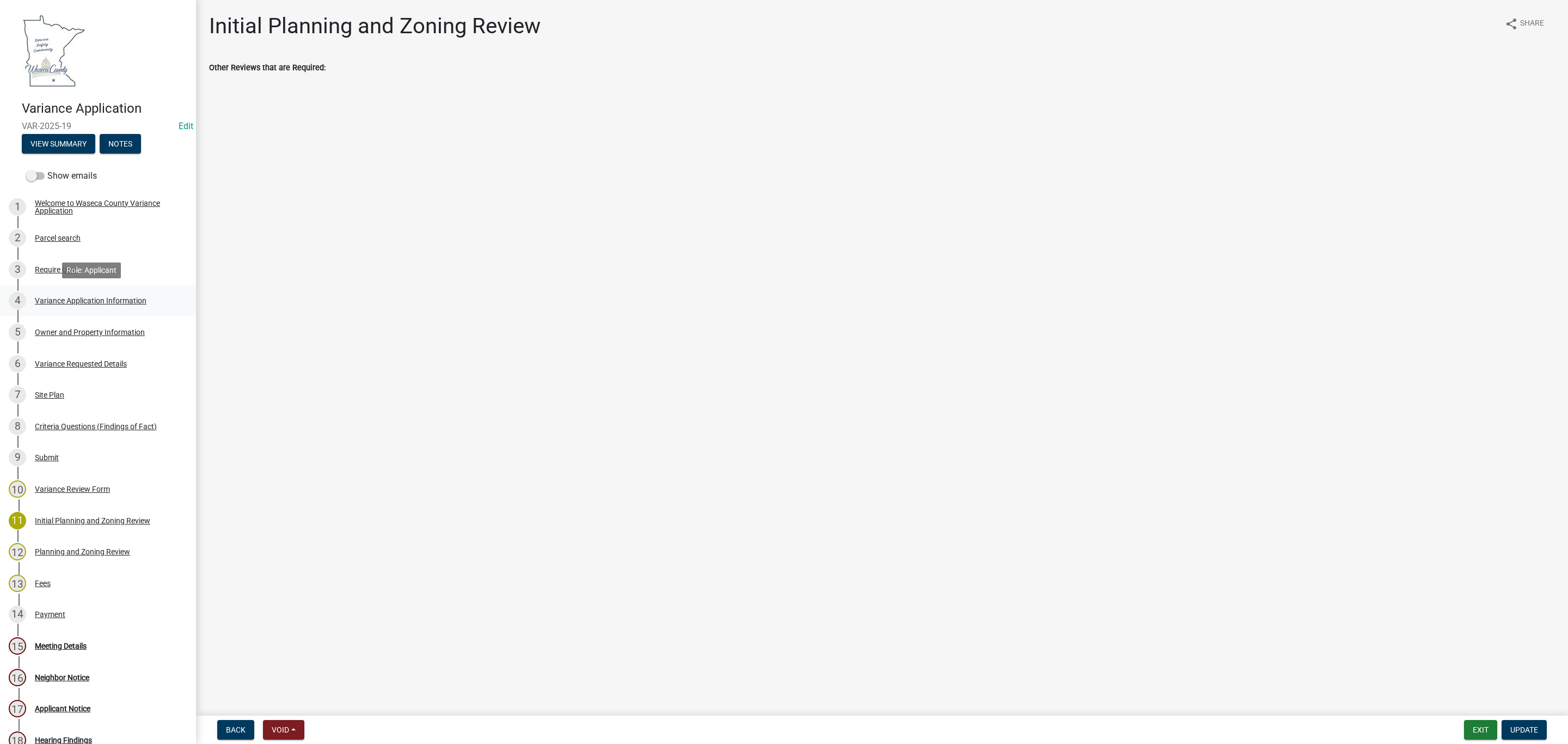
click at [64, 300] on div "Variance Application Information" at bounding box center [91, 300] width 112 height 8
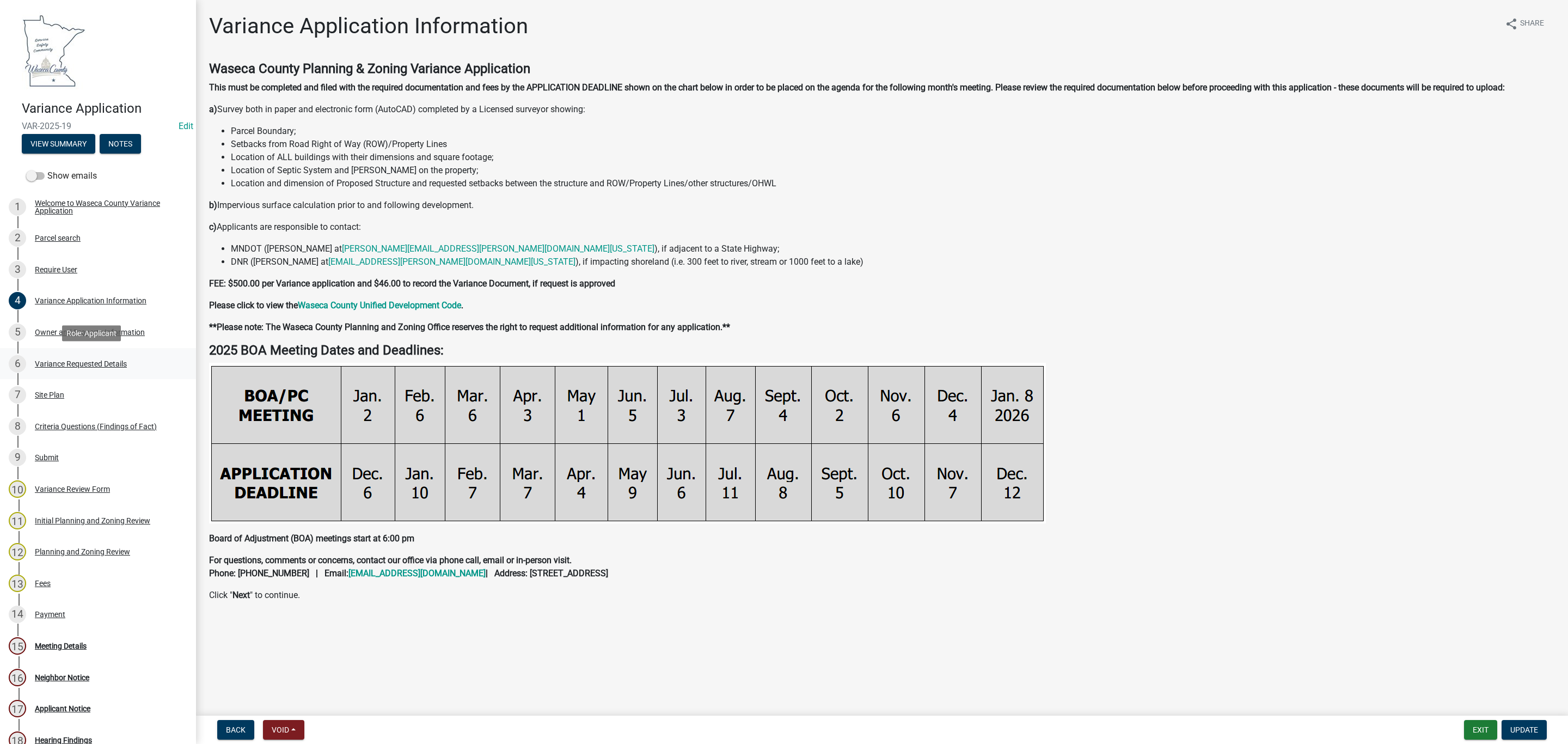
click at [72, 360] on div "Variance Requested Details" at bounding box center [81, 363] width 92 height 8
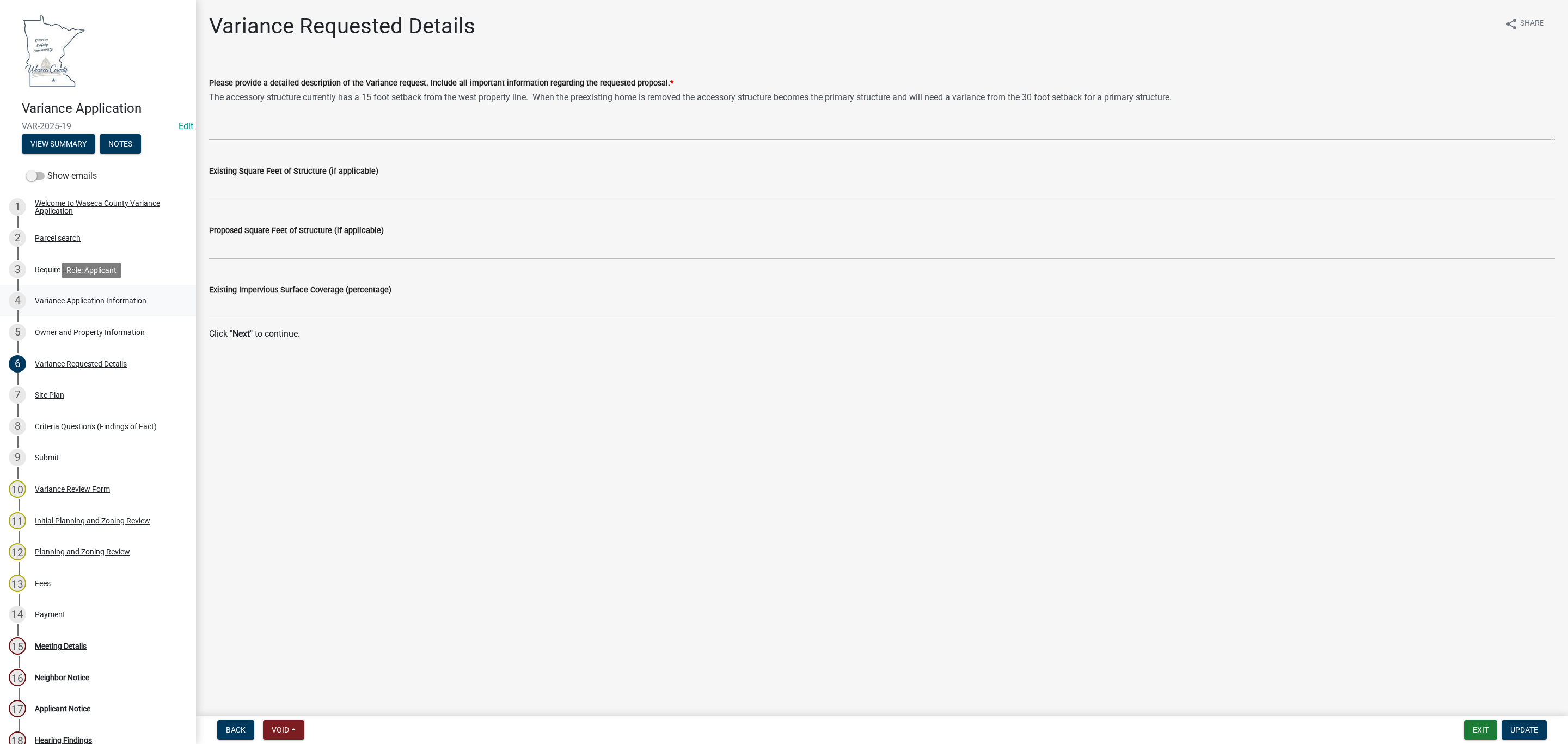
click at [47, 301] on div "Variance Application Information" at bounding box center [91, 300] width 112 height 8
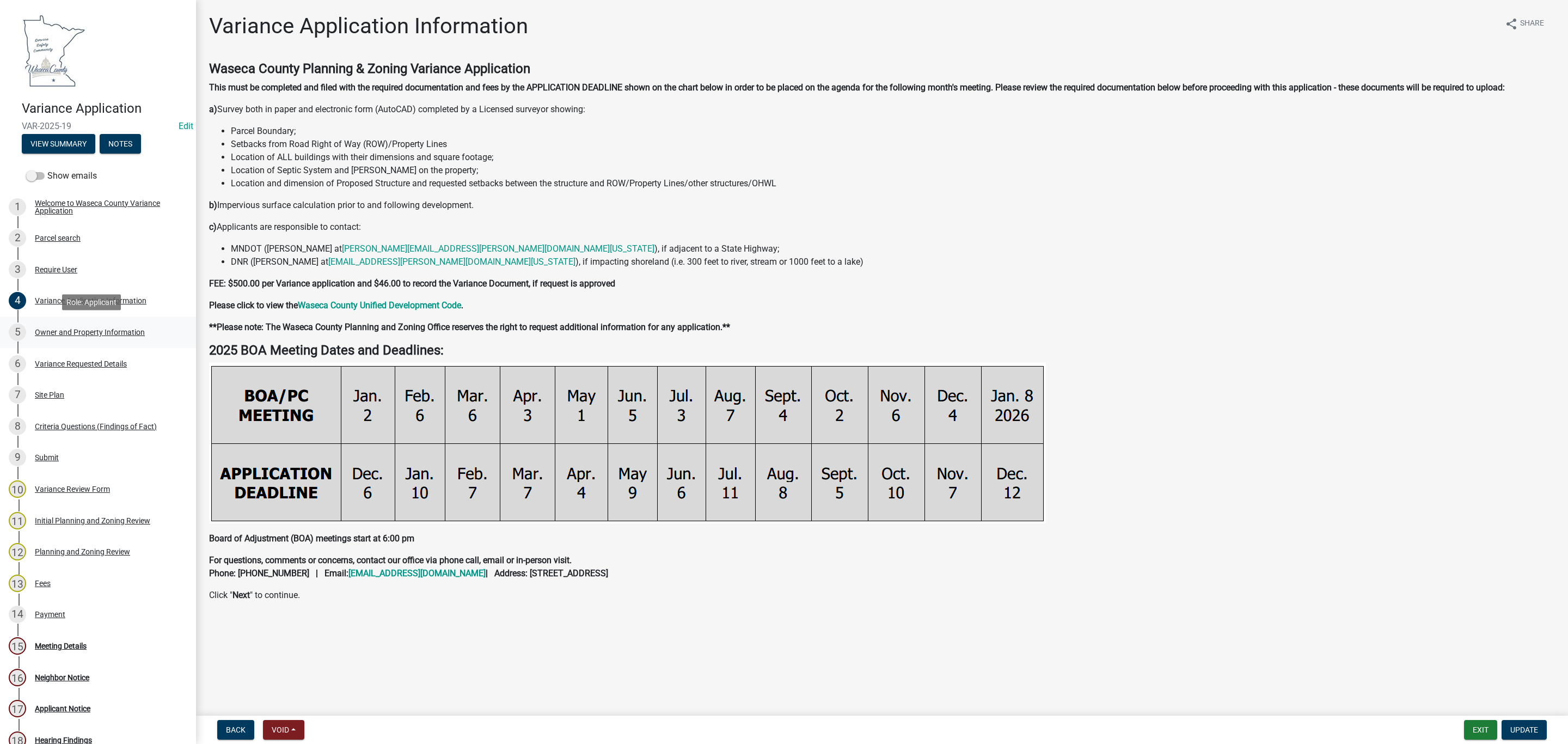
click at [71, 335] on div "Owner and Property Information" at bounding box center [90, 332] width 110 height 8
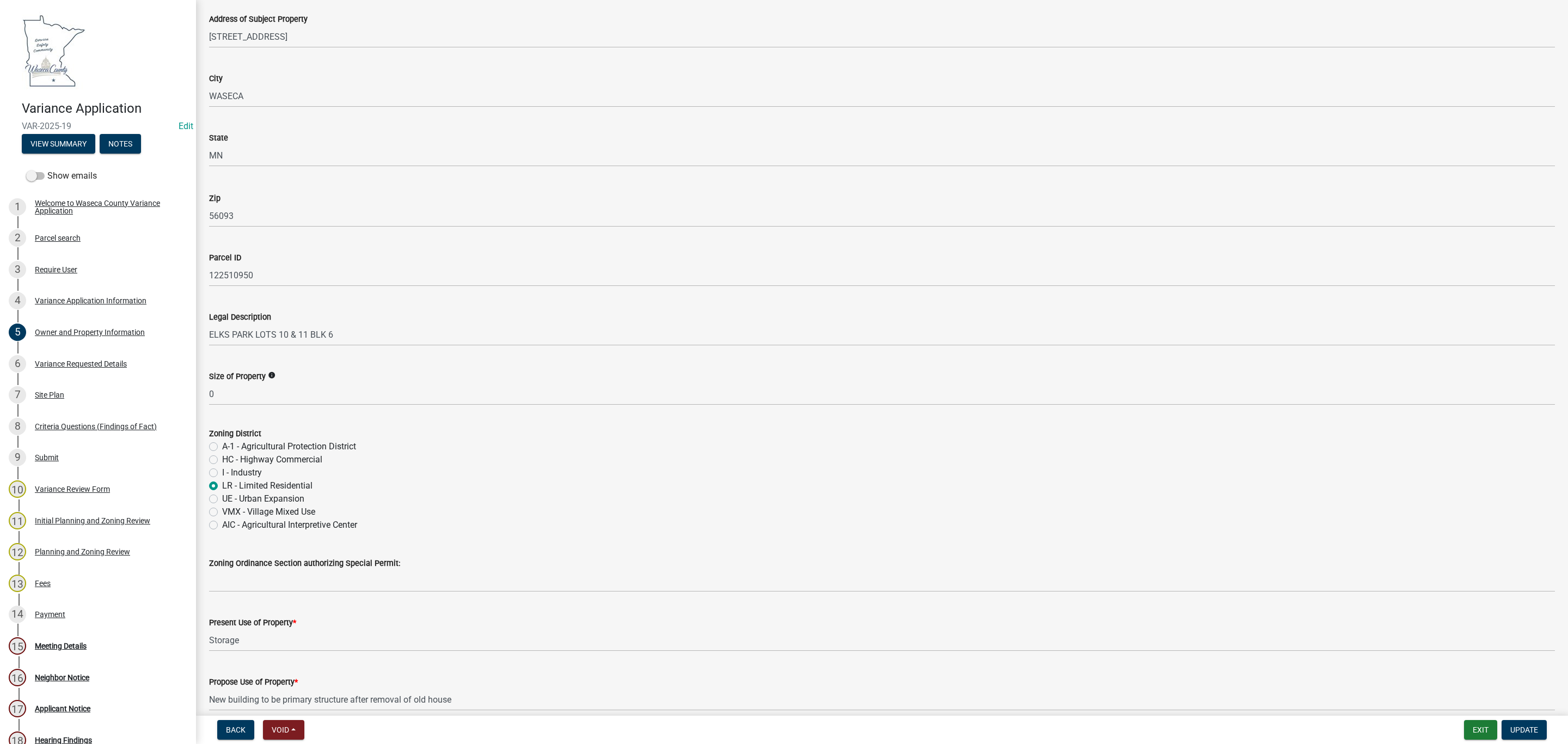
scroll to position [883, 0]
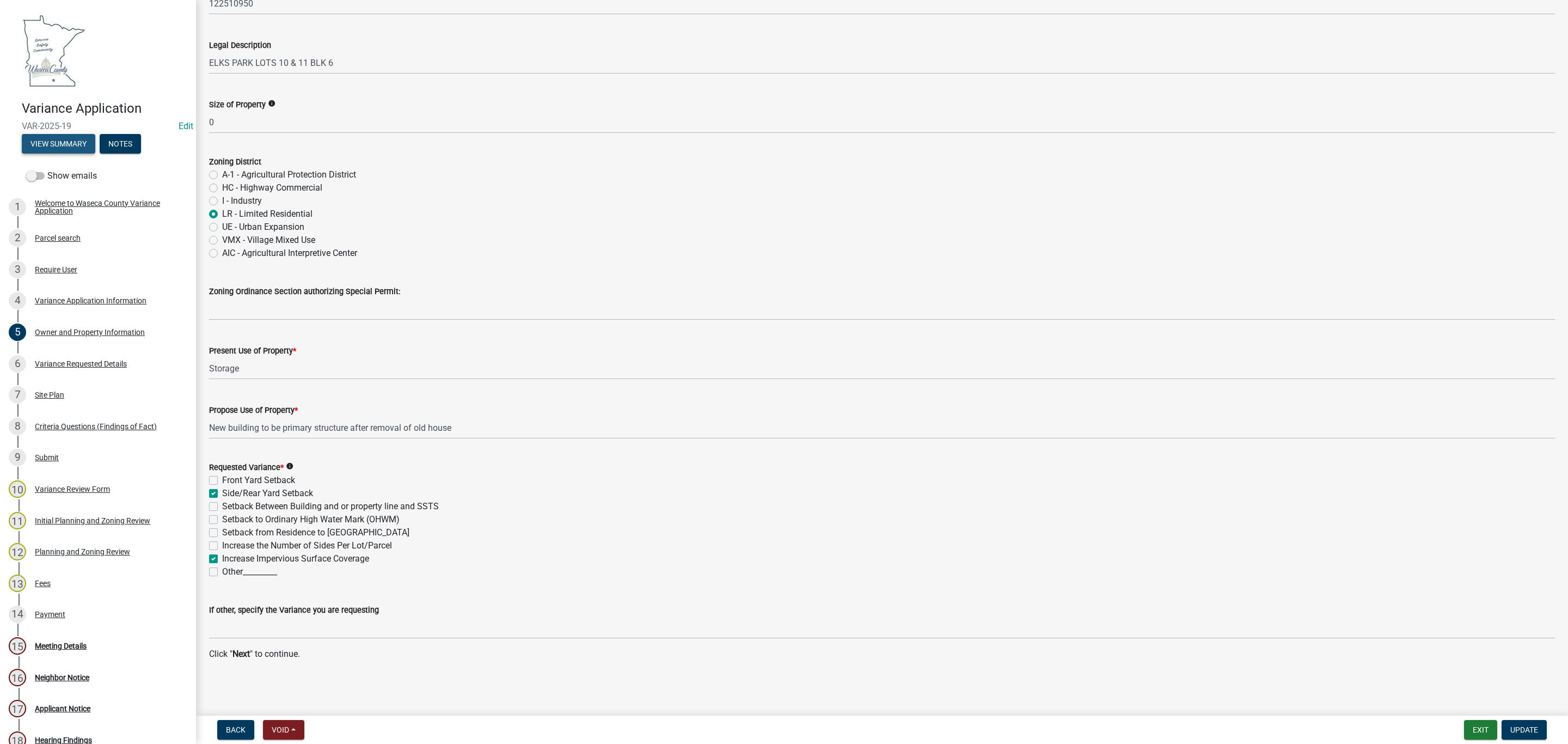
click at [37, 146] on button "View Summary" at bounding box center [58, 143] width 74 height 19
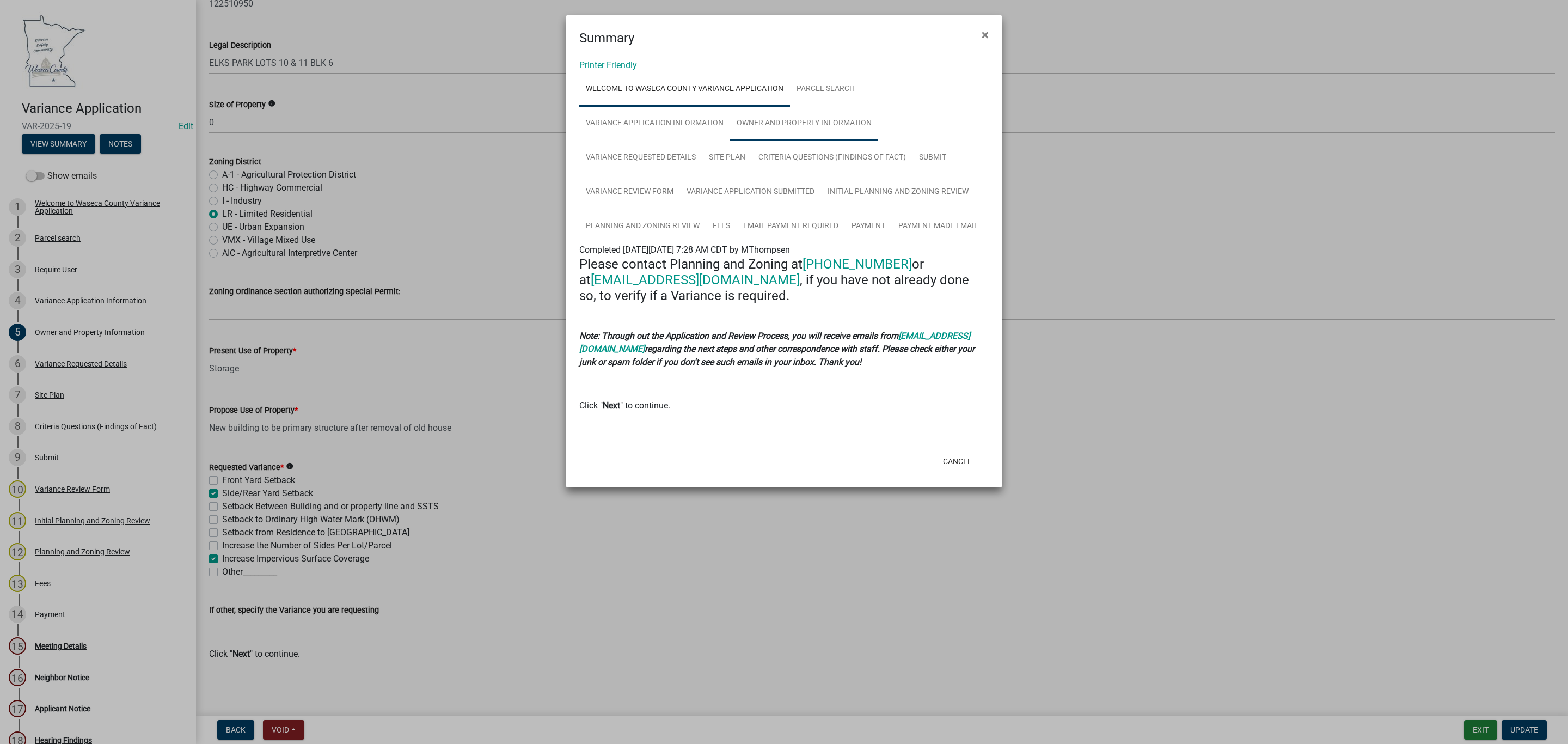
click at [771, 119] on link "Owner and Property Information" at bounding box center [804, 123] width 148 height 35
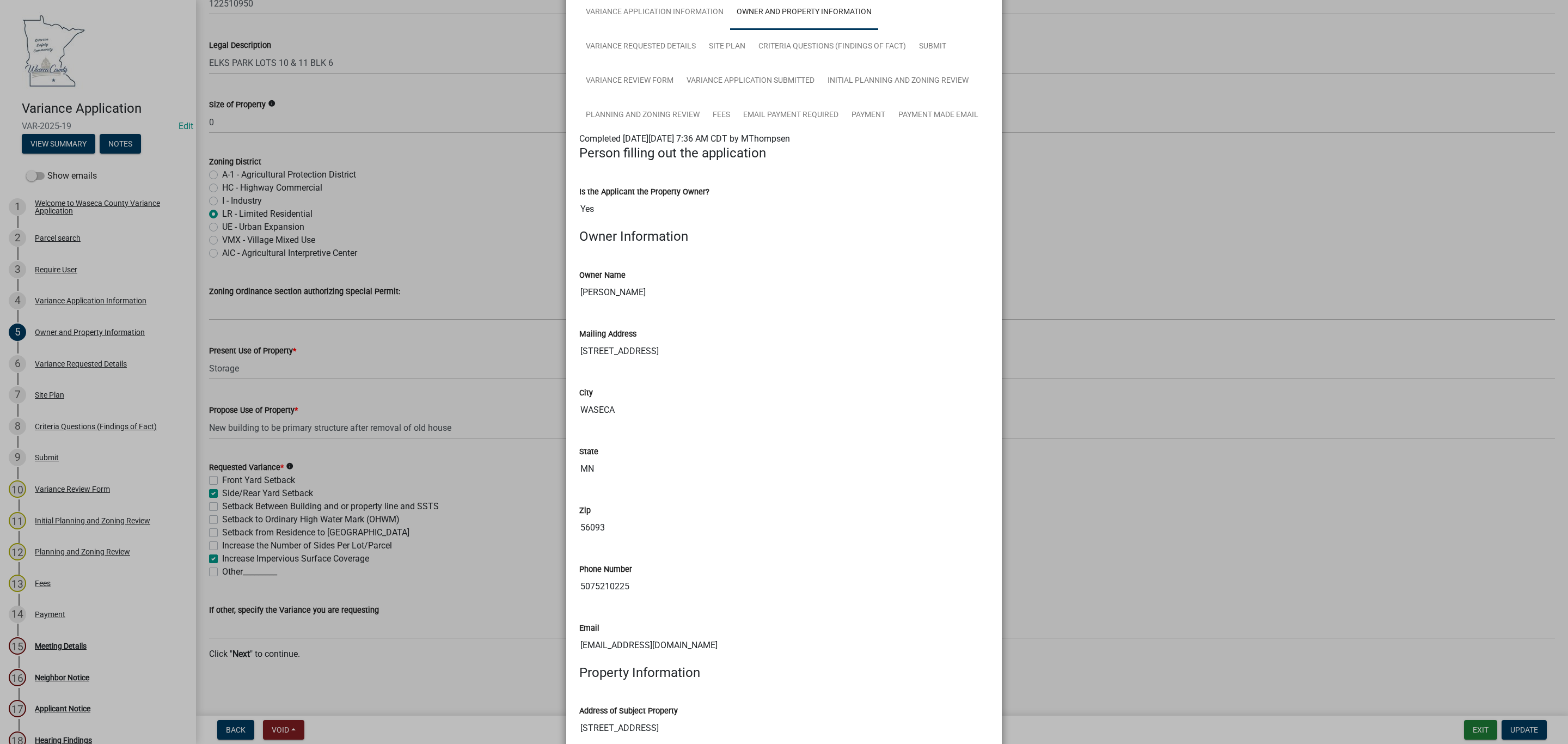
scroll to position [0, 0]
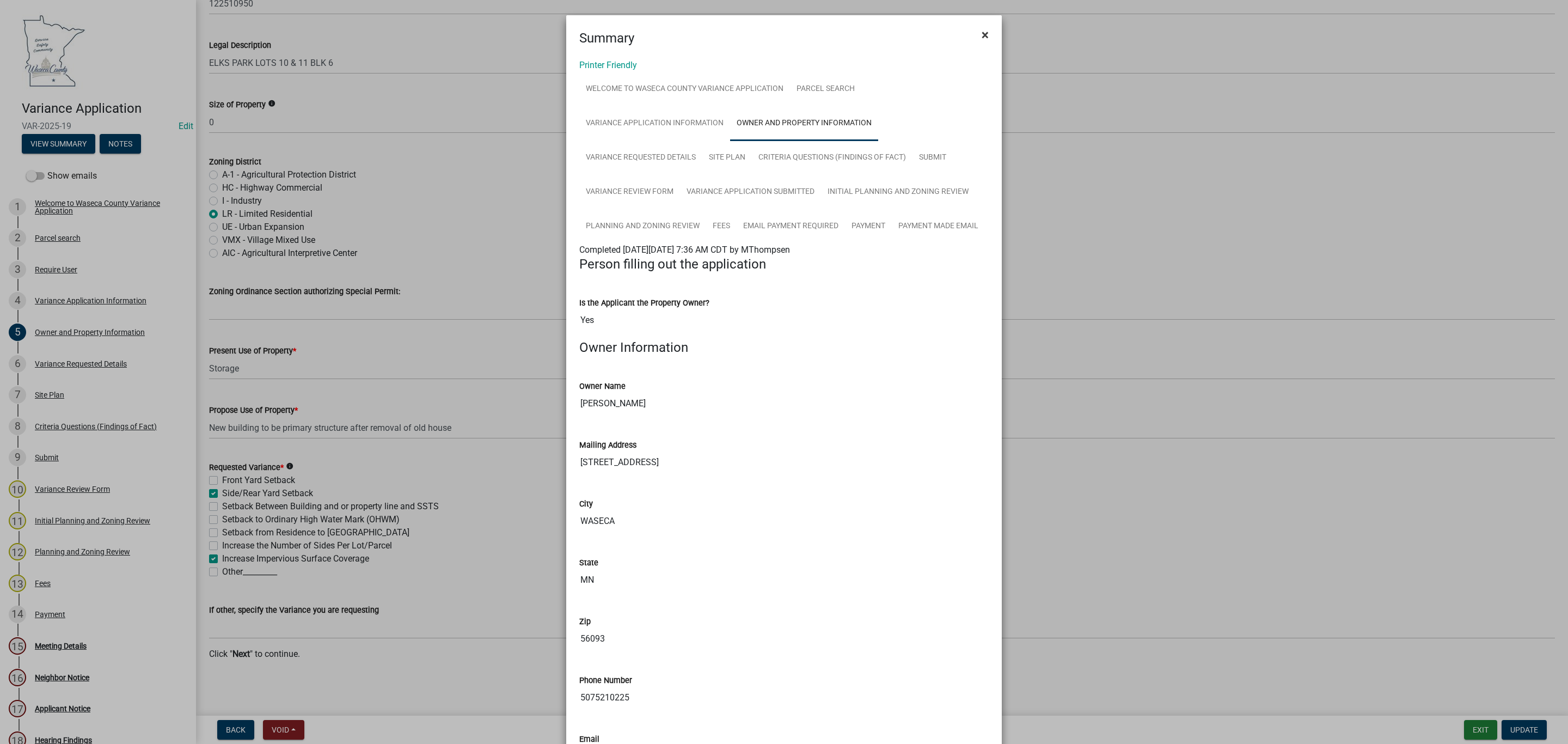
click at [981, 36] on span "×" at bounding box center [985, 34] width 7 height 15
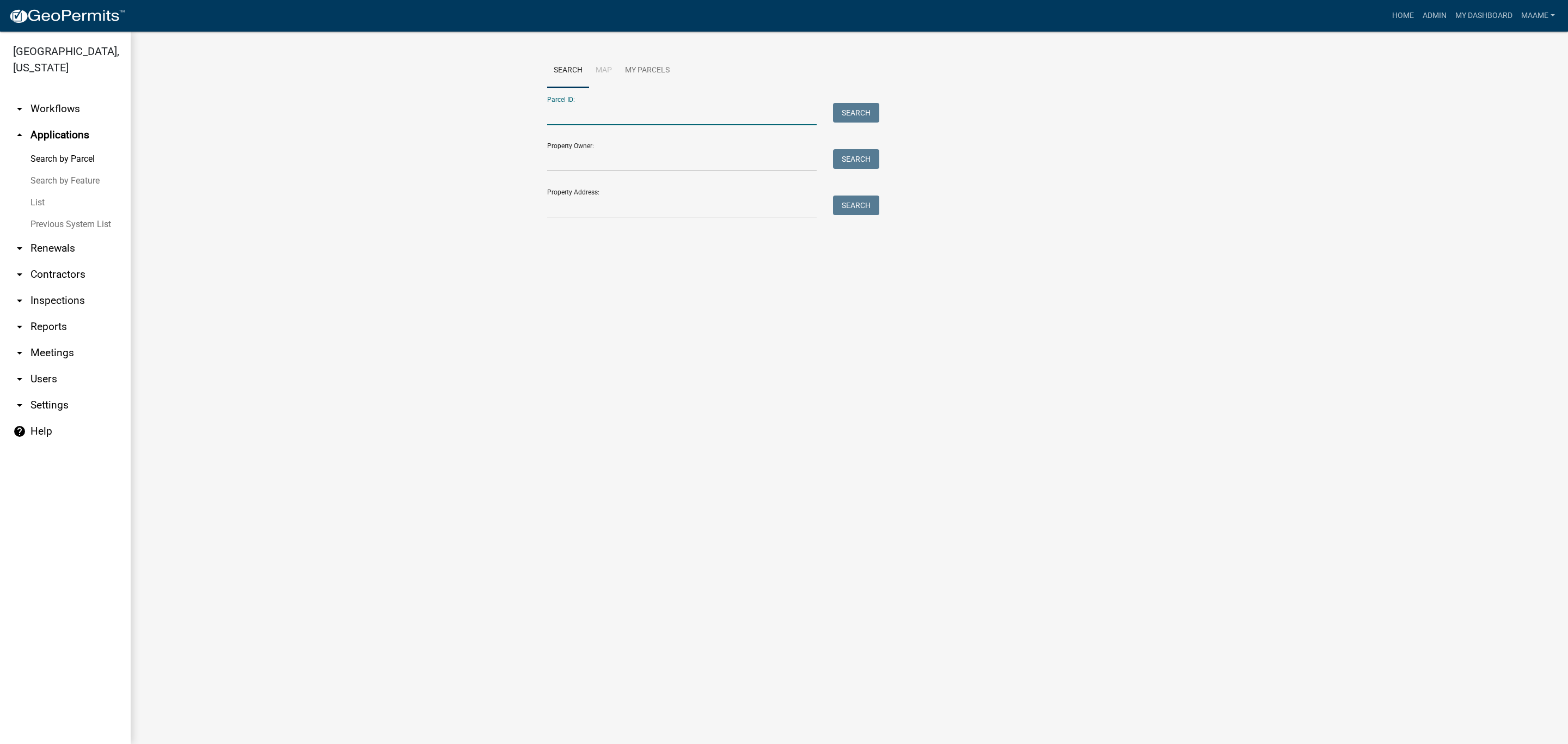
click at [577, 121] on input "Parcel ID:" at bounding box center [682, 114] width 269 height 22
click at [634, 280] on main "Search Map My Parcels Parcel ID: Search Property Owner: Search Property Address…" at bounding box center [849, 388] width 1438 height 712
